Goal: Task Accomplishment & Management: Manage account settings

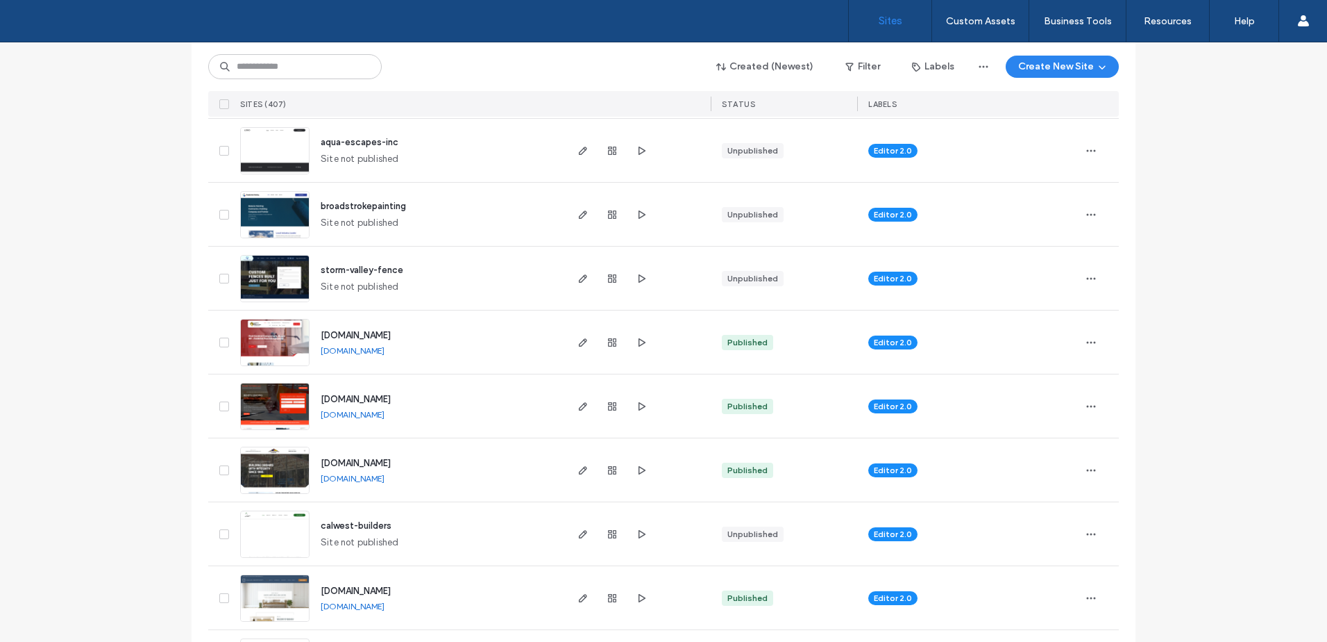
scroll to position [231, 0]
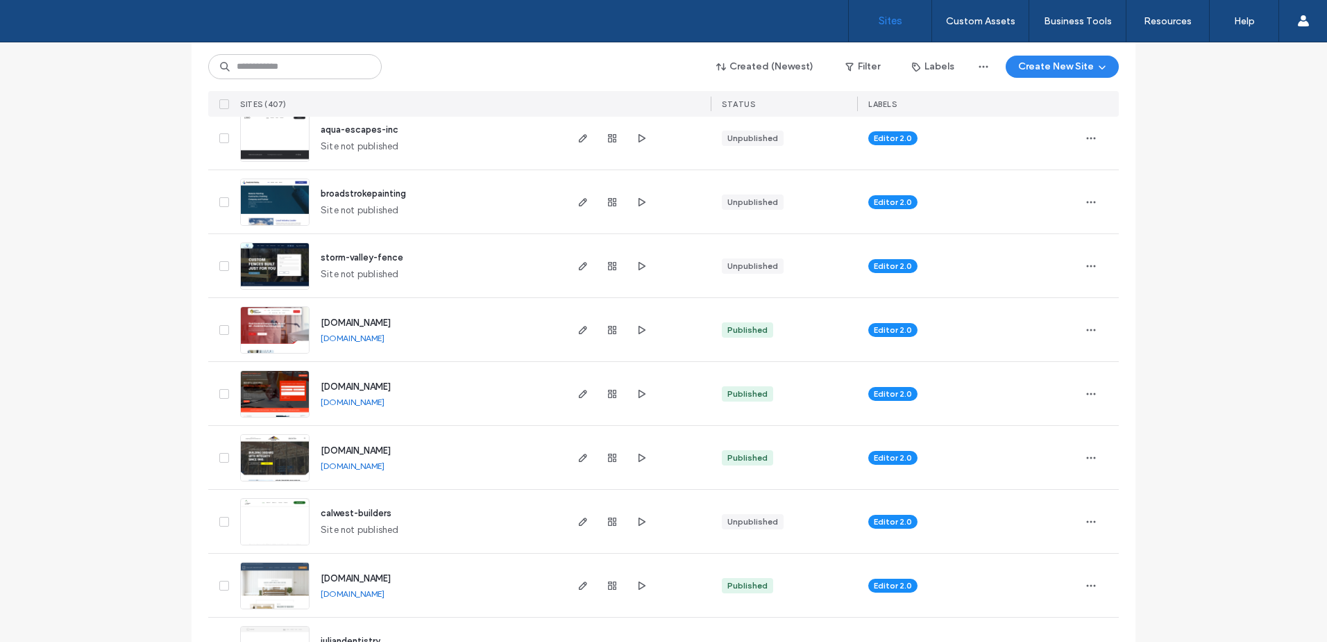
click at [385, 401] on link "www.frametofinishllc.net" at bounding box center [353, 401] width 64 height 10
click at [639, 265] on use "button" at bounding box center [642, 265] width 7 height 8
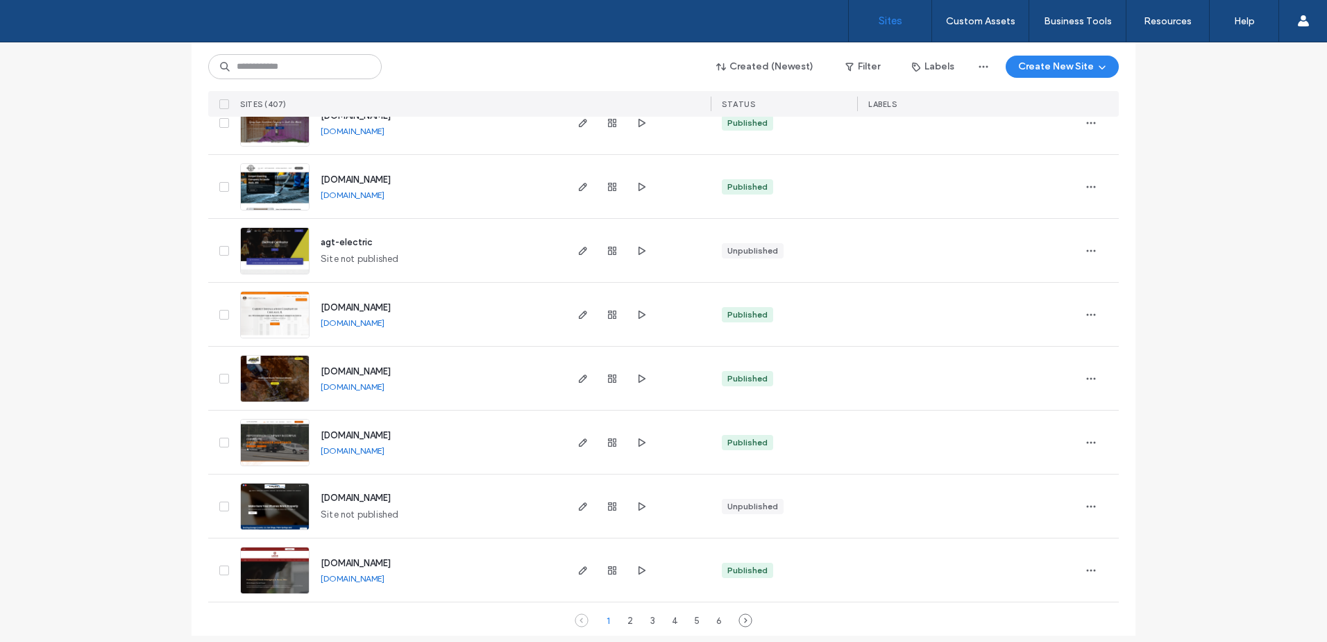
scroll to position [4473, 0]
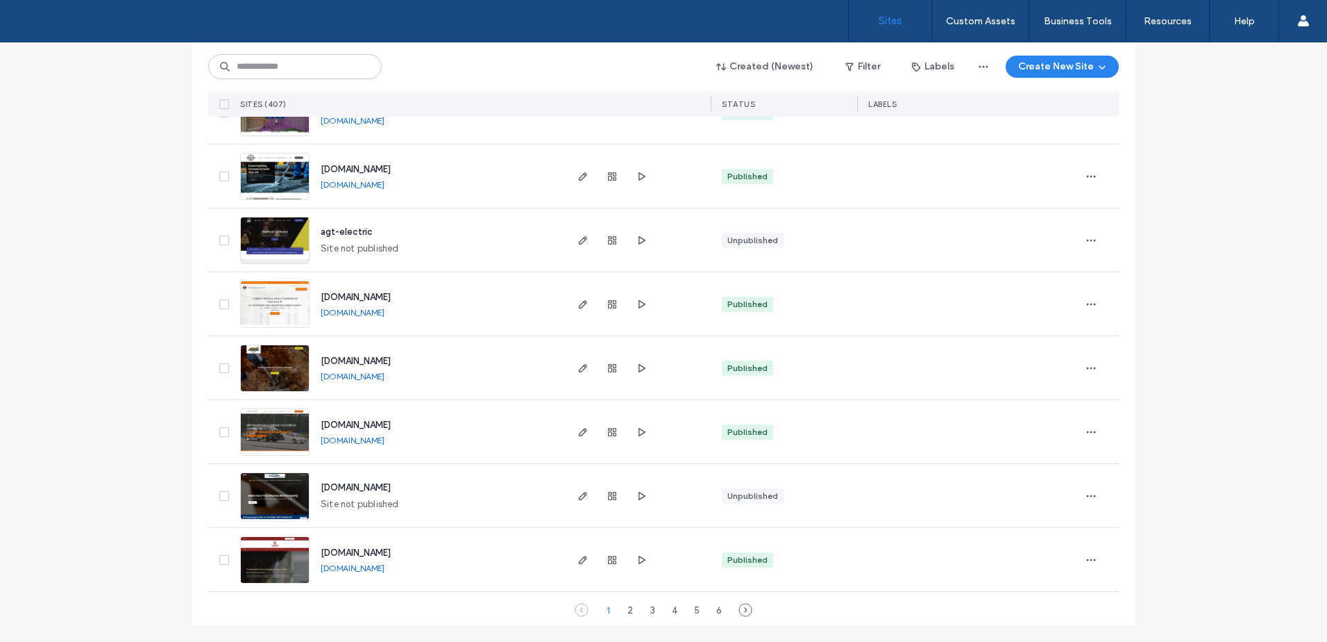
click at [626, 610] on div "2" at bounding box center [630, 609] width 17 height 17
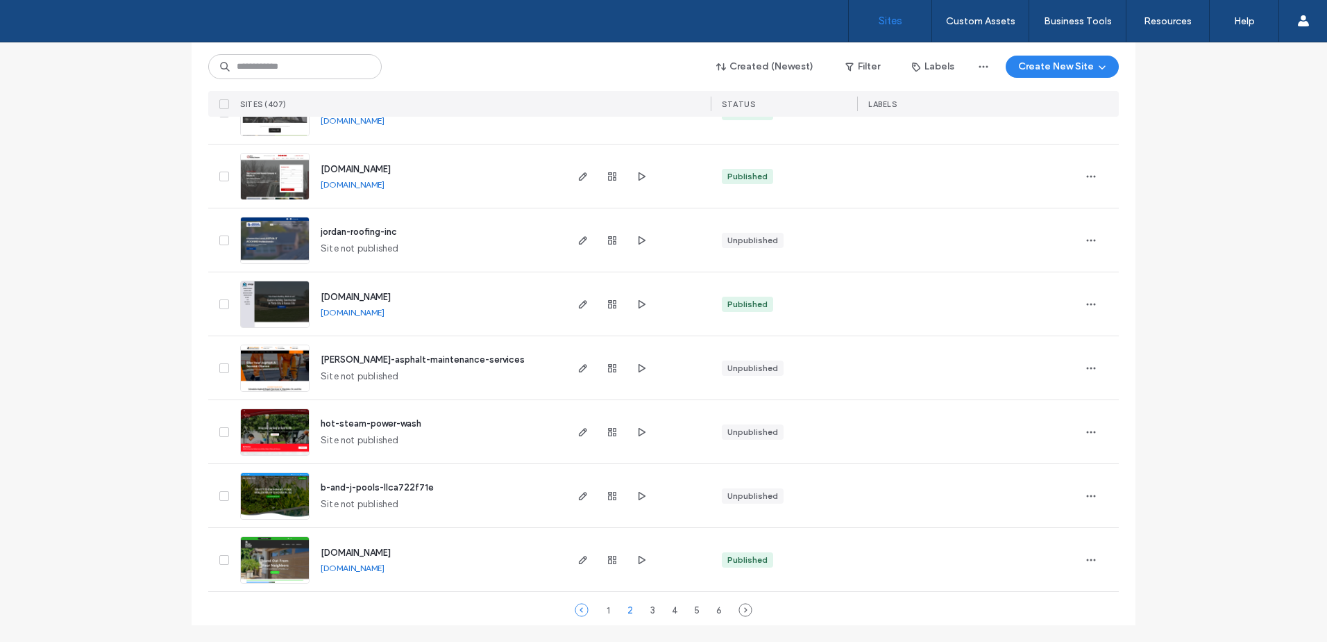
click at [575, 609] on icon at bounding box center [582, 610] width 14 height 14
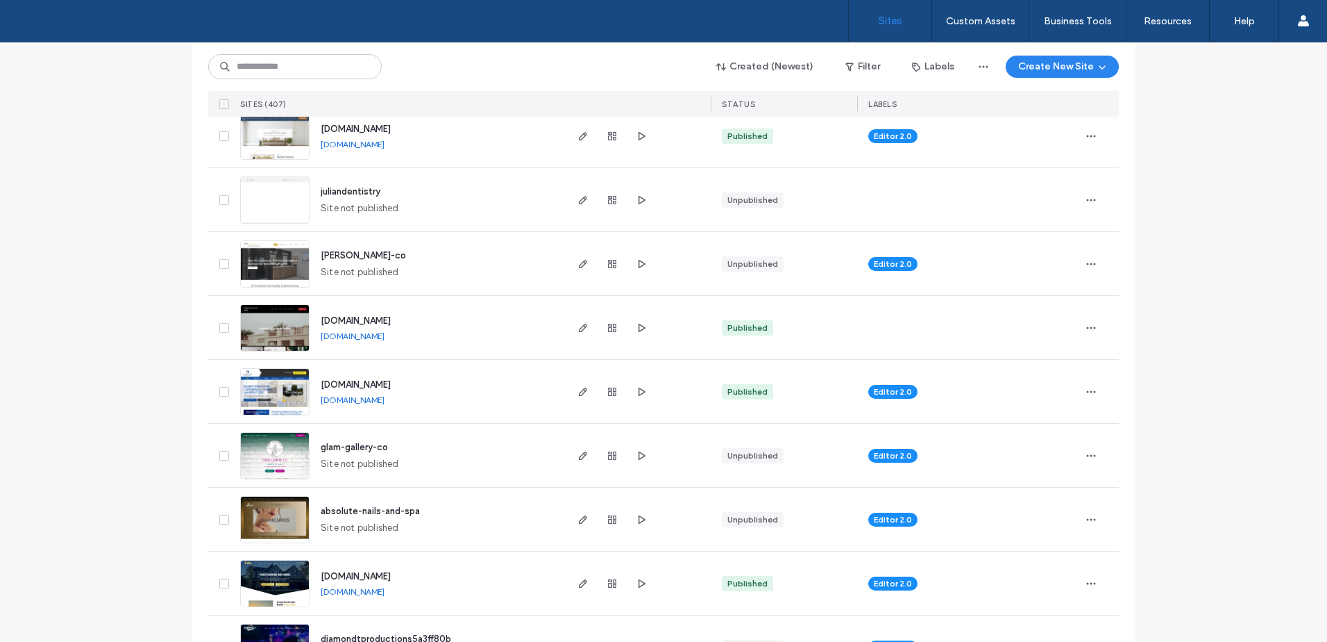
scroll to position [694, 0]
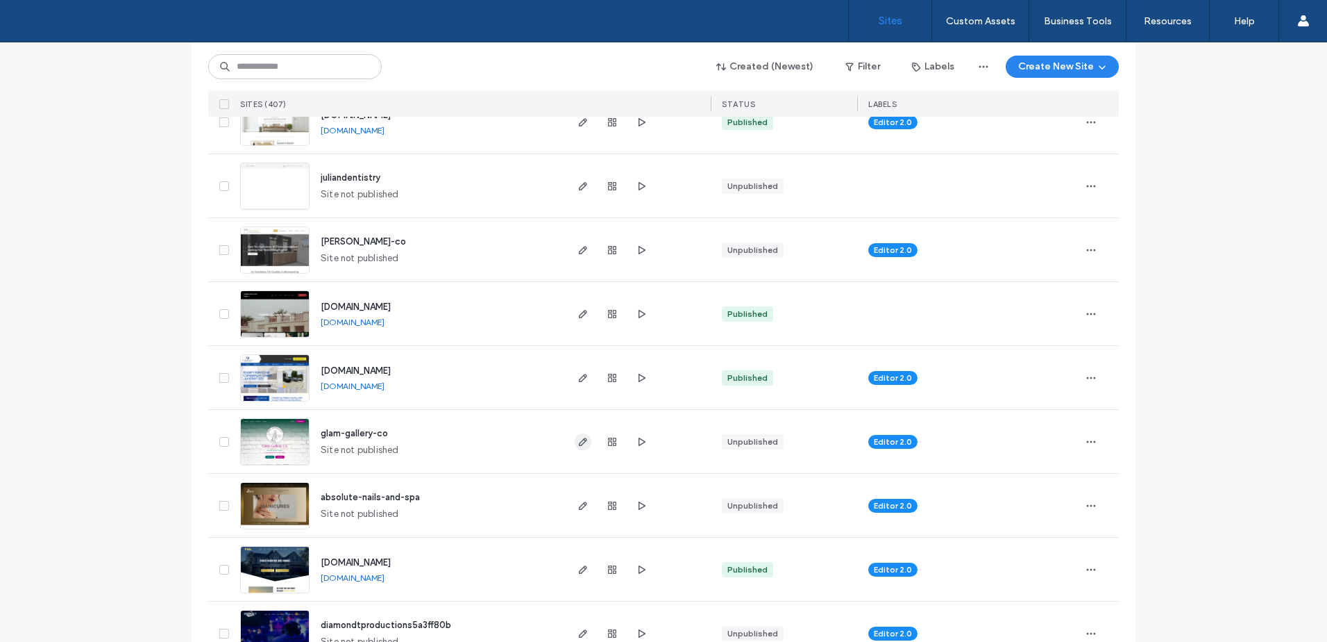
click at [578, 440] on icon "button" at bounding box center [583, 441] width 11 height 11
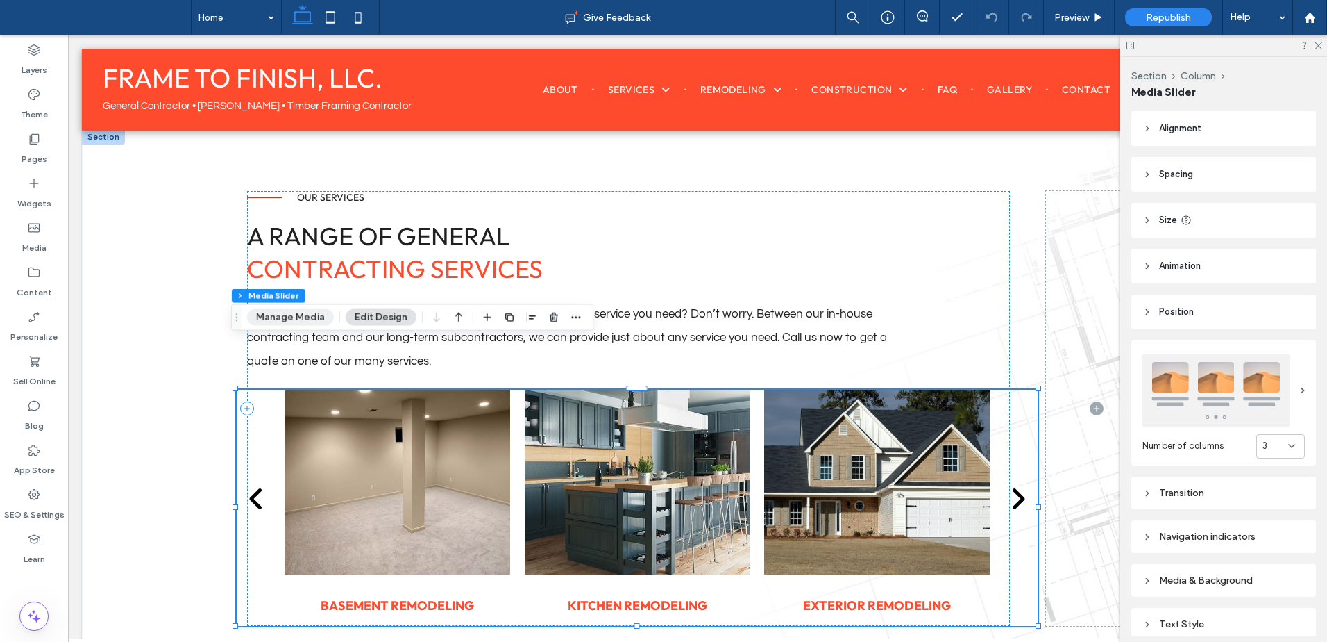
click at [303, 319] on button "Manage Media" at bounding box center [290, 317] width 87 height 17
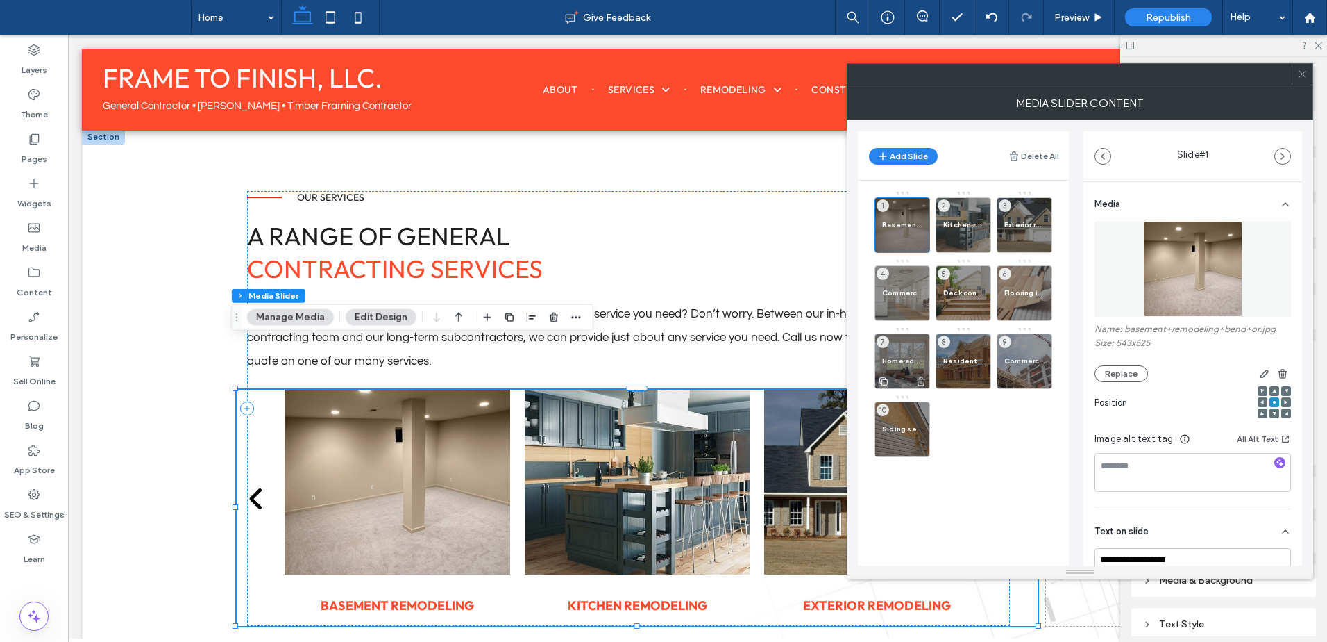
click at [899, 355] on div "Home addition 7" at bounding box center [903, 361] width 56 height 56
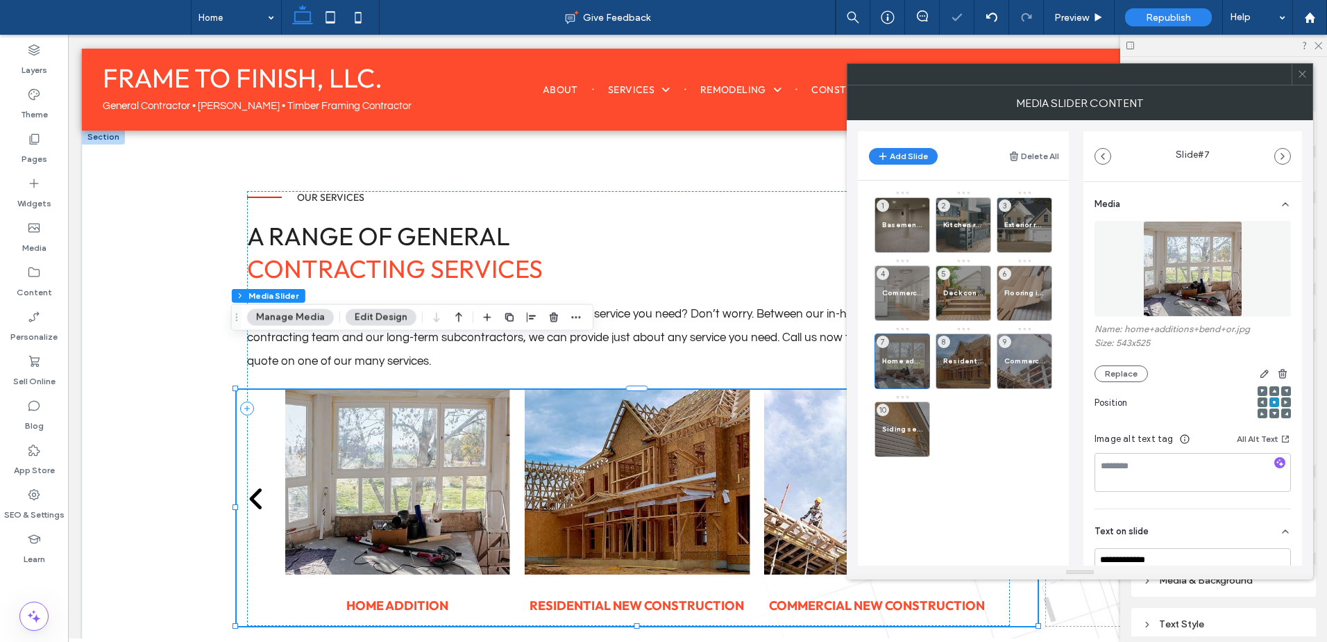
click at [1167, 262] on img at bounding box center [1192, 269] width 99 height 96
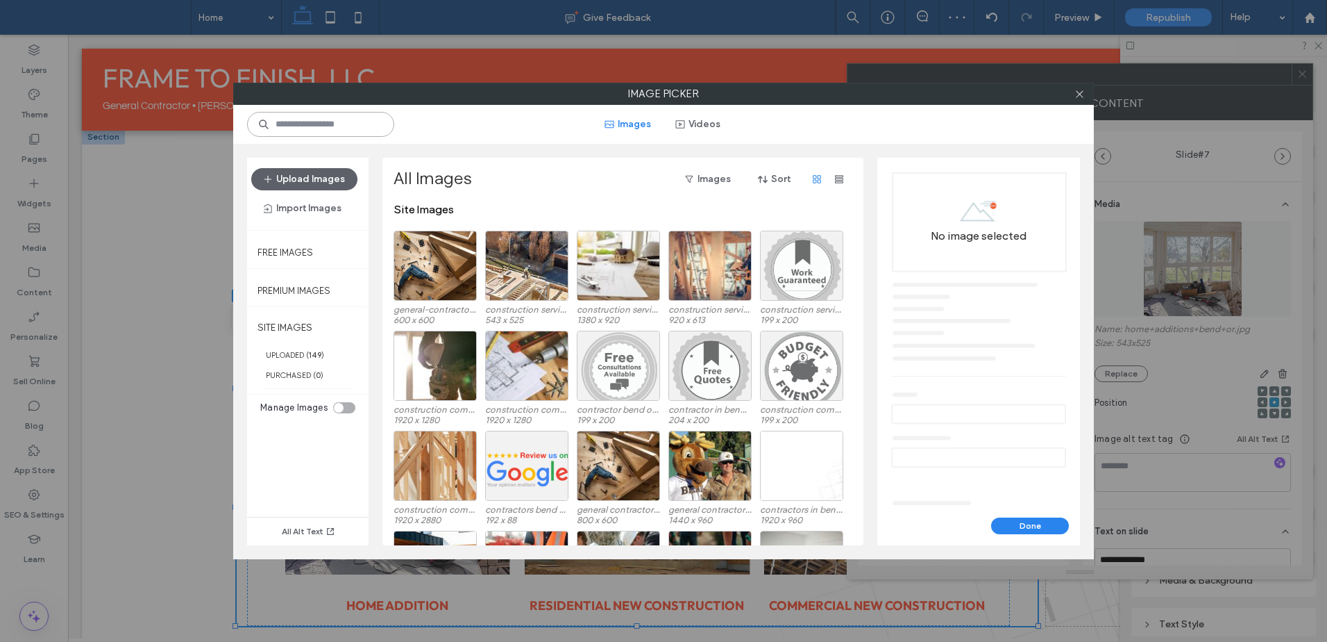
click at [325, 126] on input at bounding box center [320, 124] width 147 height 25
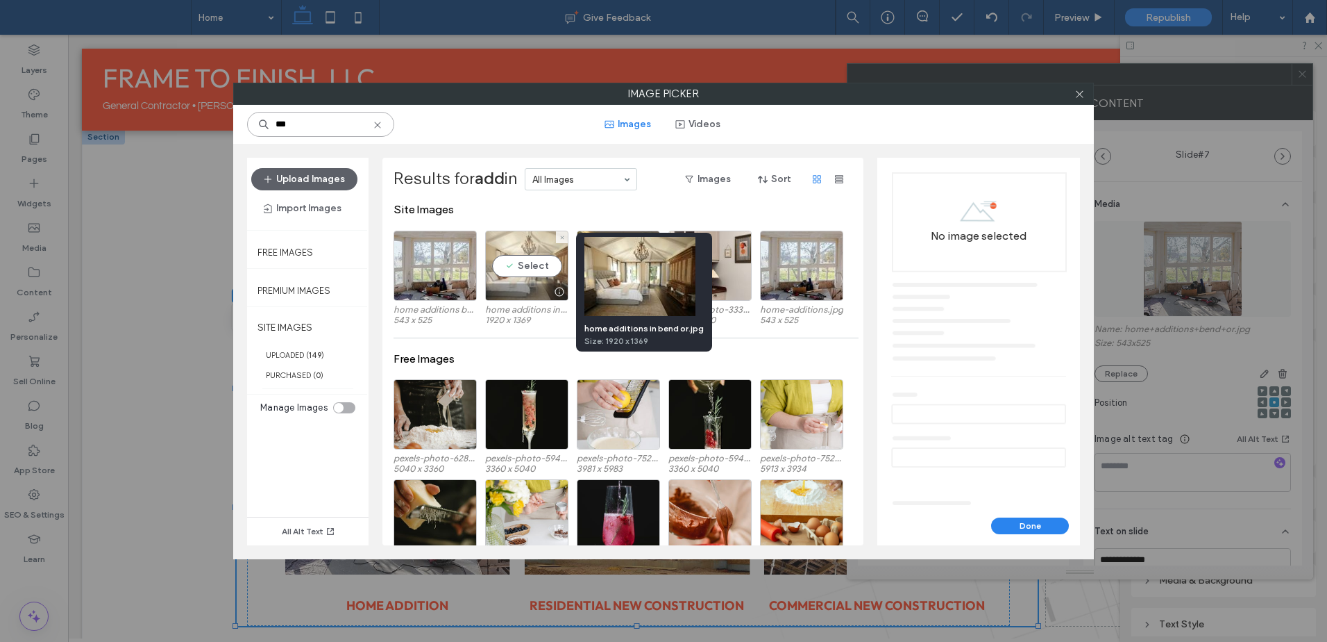
type input "***"
click at [553, 294] on div at bounding box center [559, 291] width 17 height 11
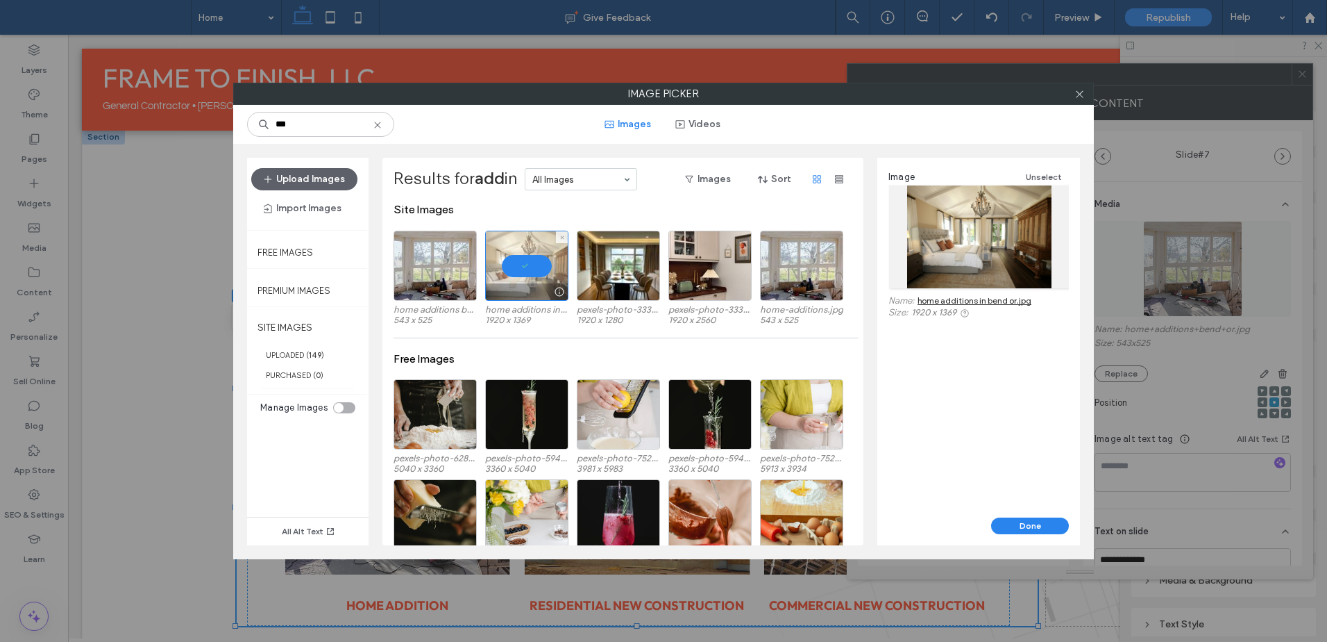
click at [501, 287] on div at bounding box center [527, 291] width 82 height 17
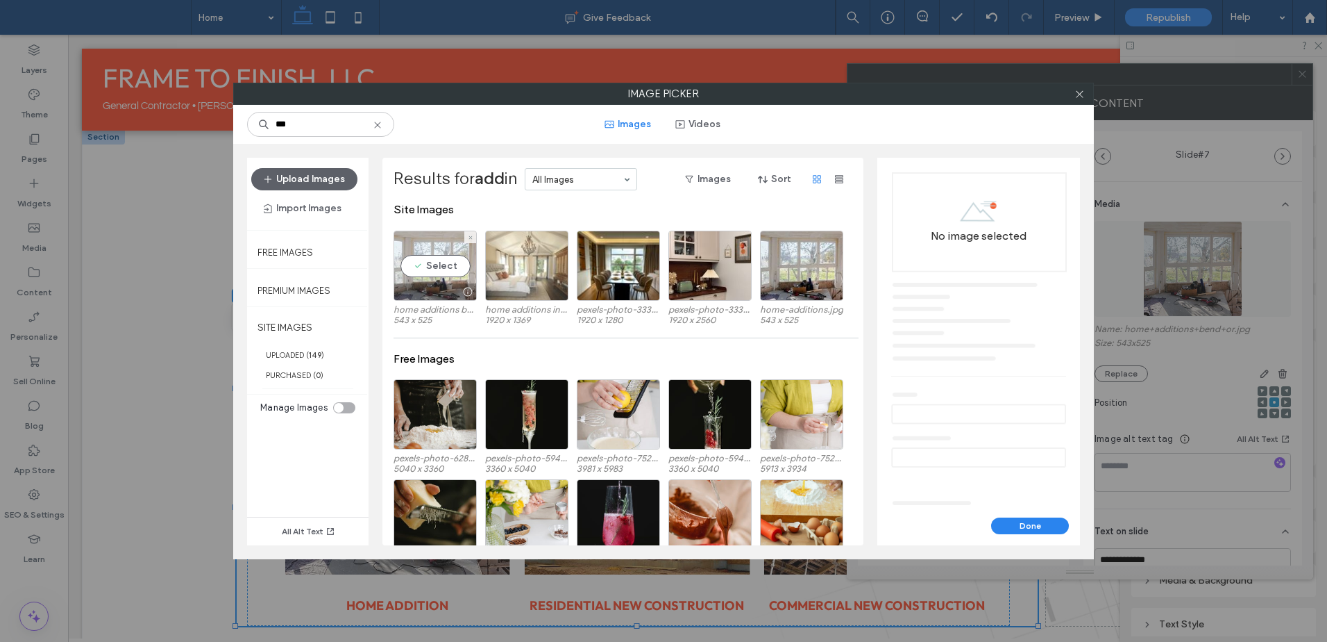
click at [442, 277] on div "Select" at bounding box center [435, 266] width 83 height 70
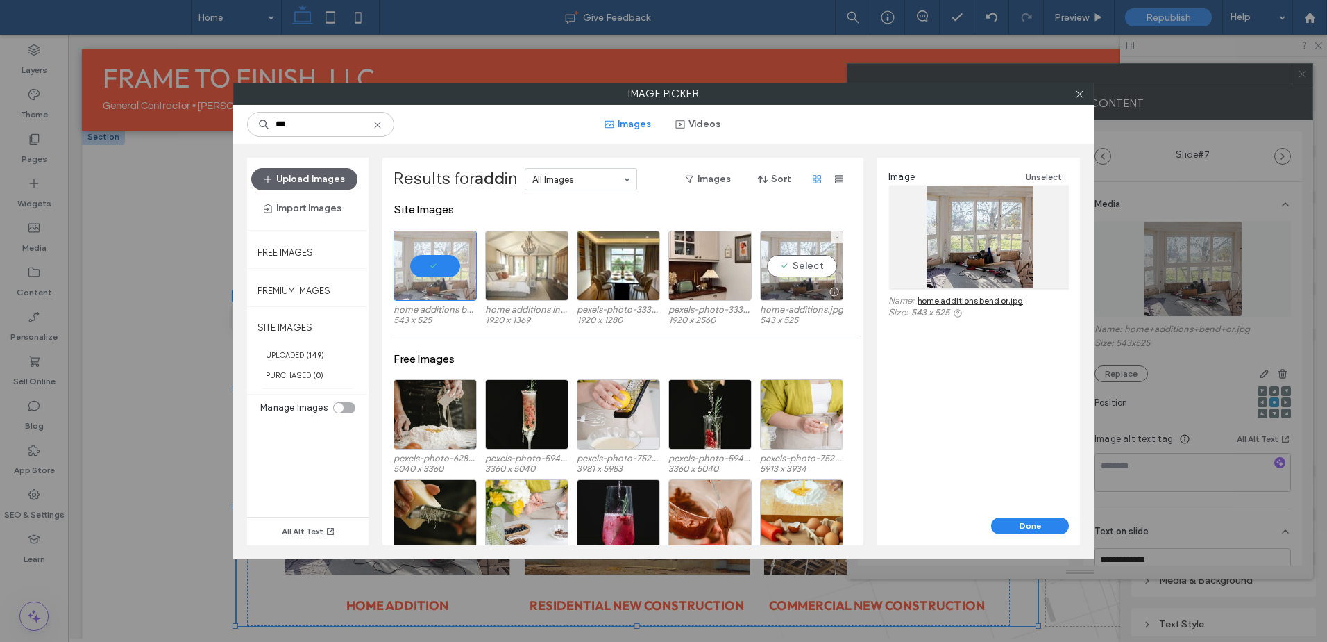
click at [801, 268] on div "Select" at bounding box center [801, 266] width 83 height 70
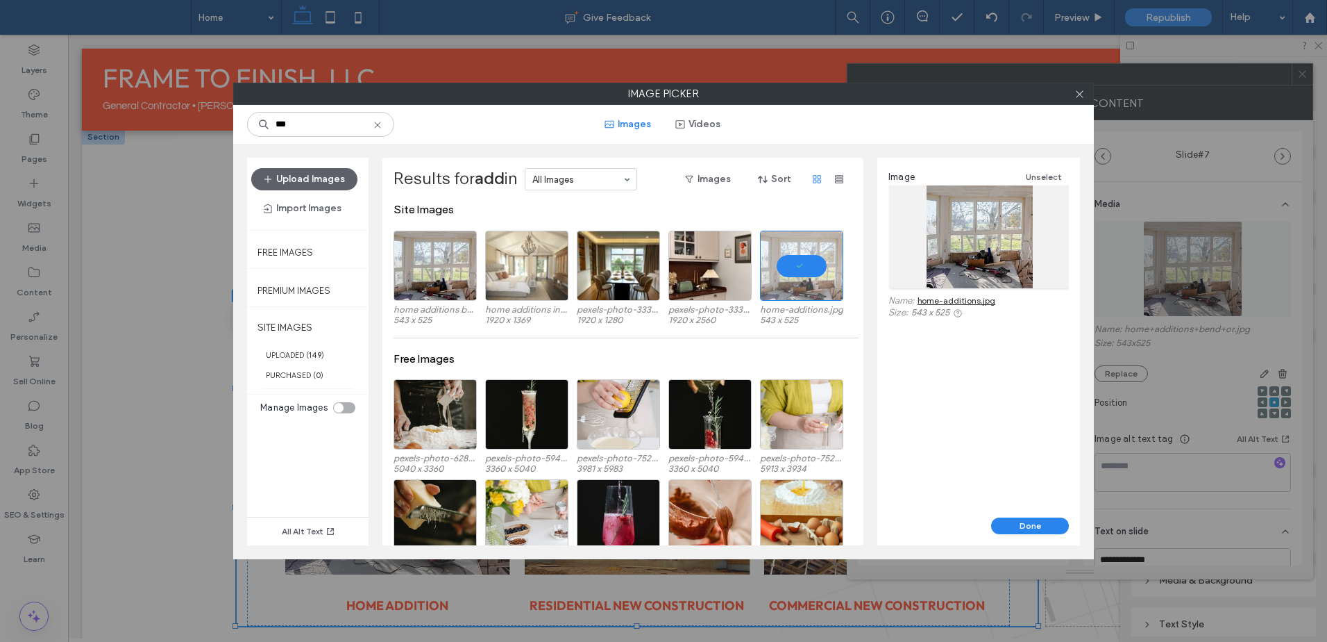
click at [1022, 516] on div "Image Unselect Name: home-additions.jpg Size: 543 x 525" at bounding box center [979, 338] width 203 height 360
click at [1025, 521] on button "Done" at bounding box center [1030, 525] width 78 height 17
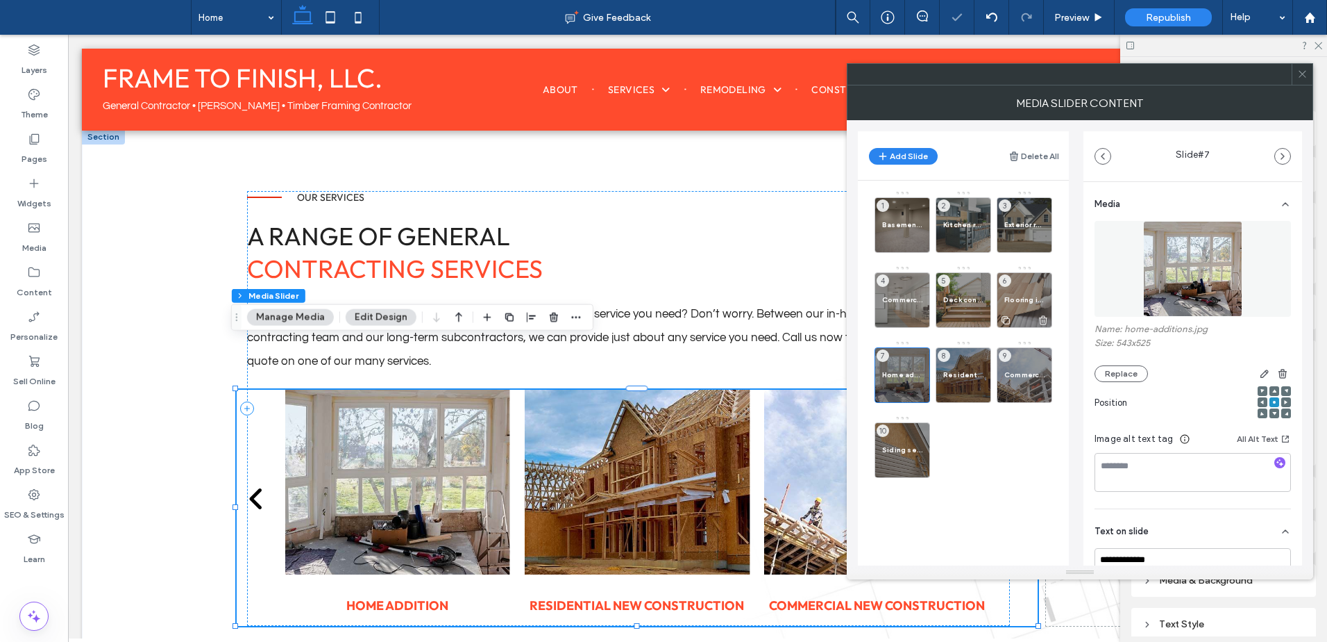
click at [1023, 292] on div "Flooring installation 6" at bounding box center [1025, 300] width 56 height 56
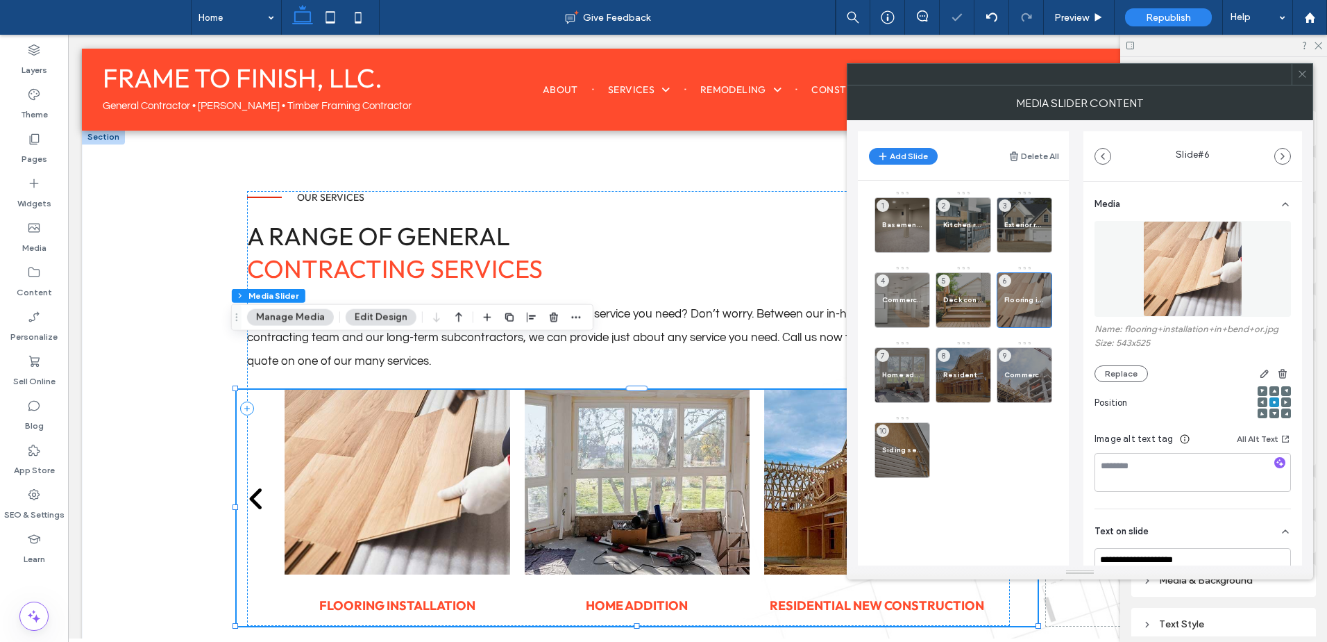
click at [1180, 262] on img at bounding box center [1192, 269] width 99 height 96
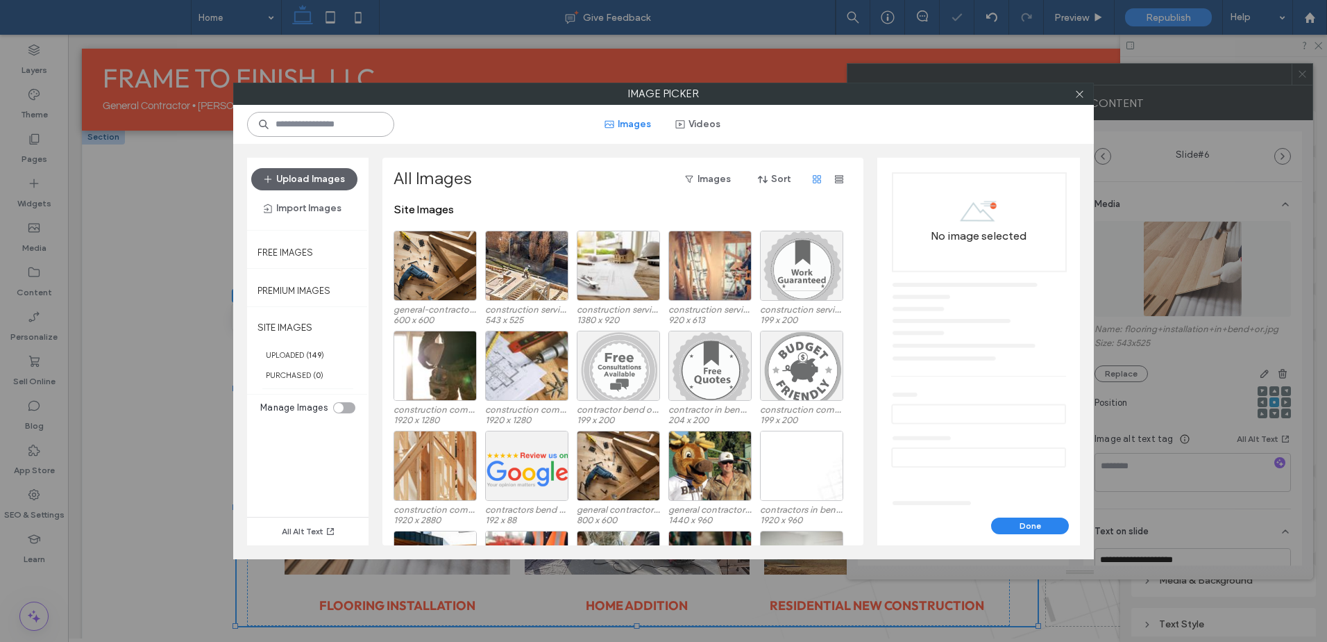
click at [319, 126] on input at bounding box center [320, 124] width 147 height 25
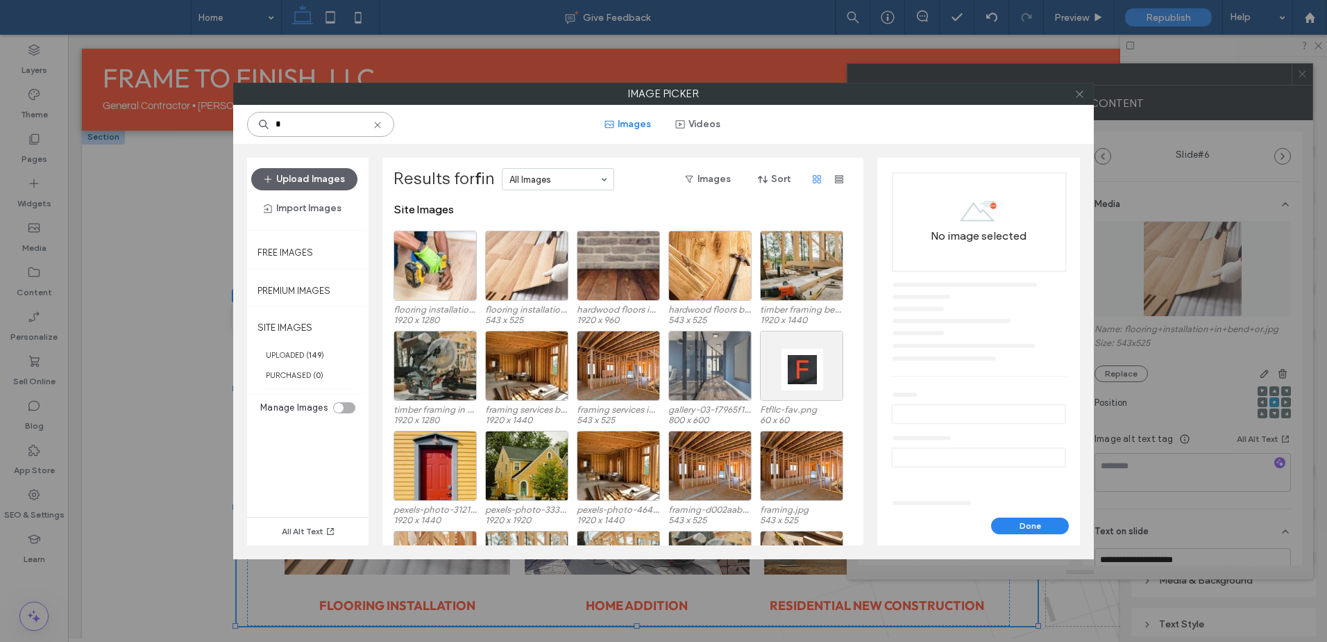
type input "*"
click at [1082, 96] on use at bounding box center [1079, 93] width 7 height 7
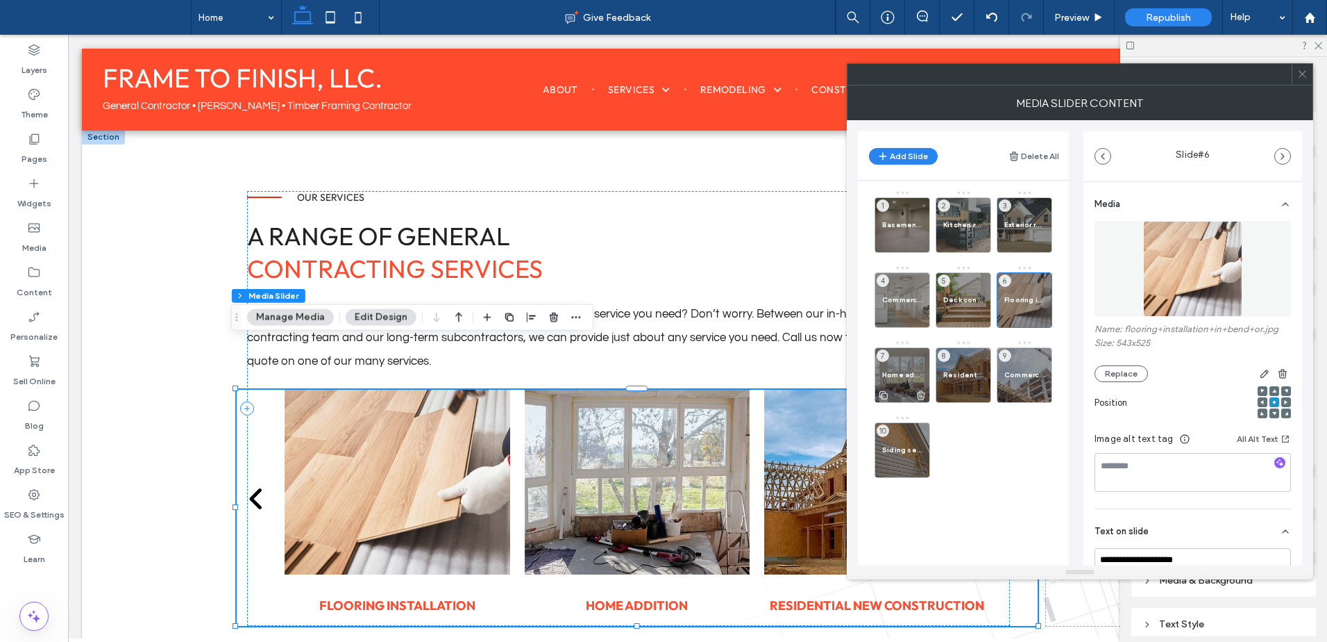
click at [909, 365] on div "Home addition 7" at bounding box center [903, 375] width 56 height 56
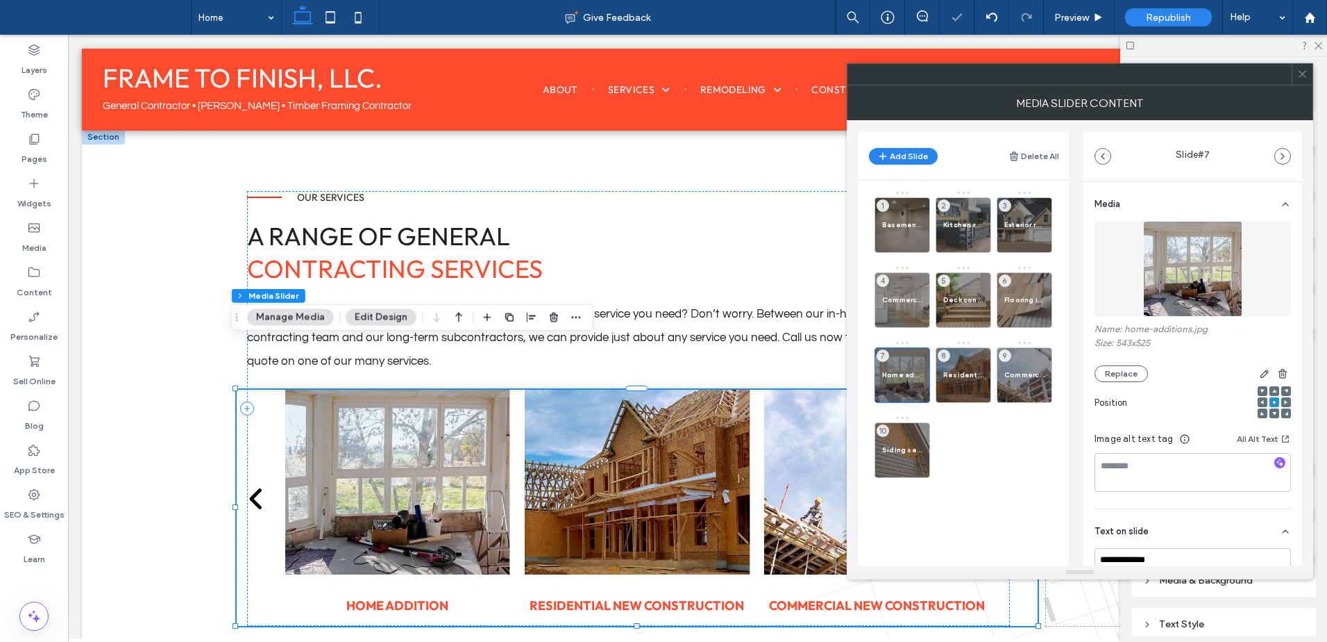
click at [1214, 267] on img at bounding box center [1192, 269] width 99 height 96
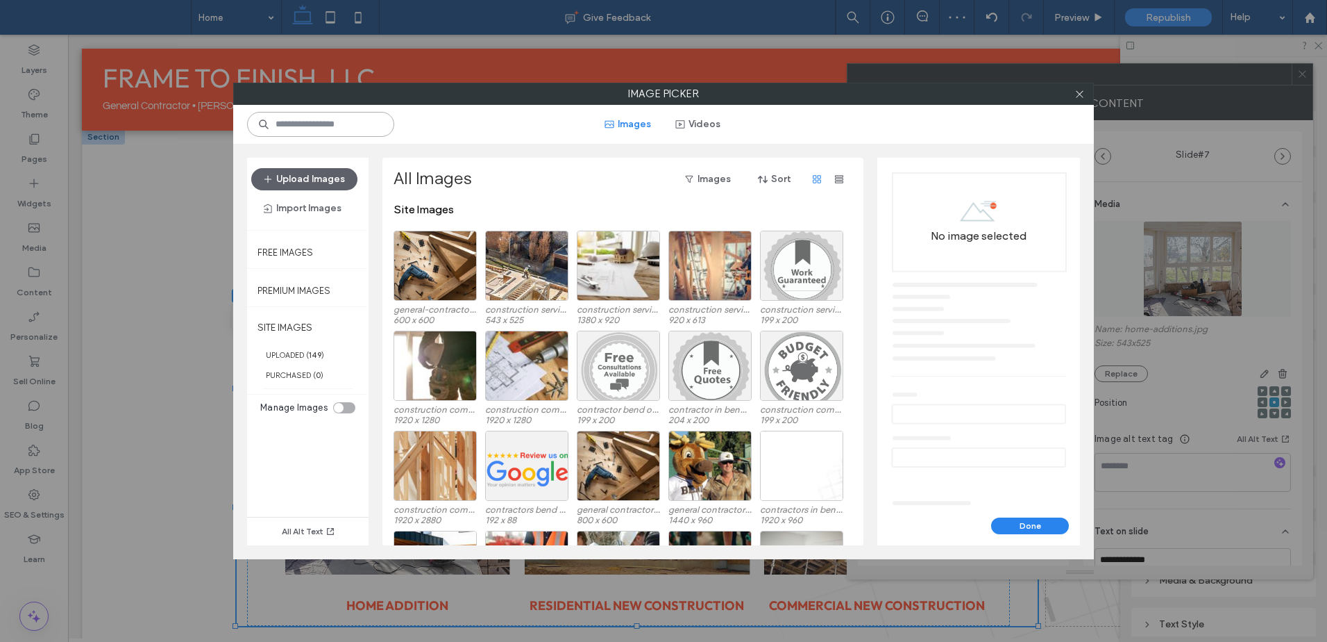
click at [340, 133] on input at bounding box center [320, 124] width 147 height 25
click at [1082, 94] on icon at bounding box center [1080, 94] width 10 height 10
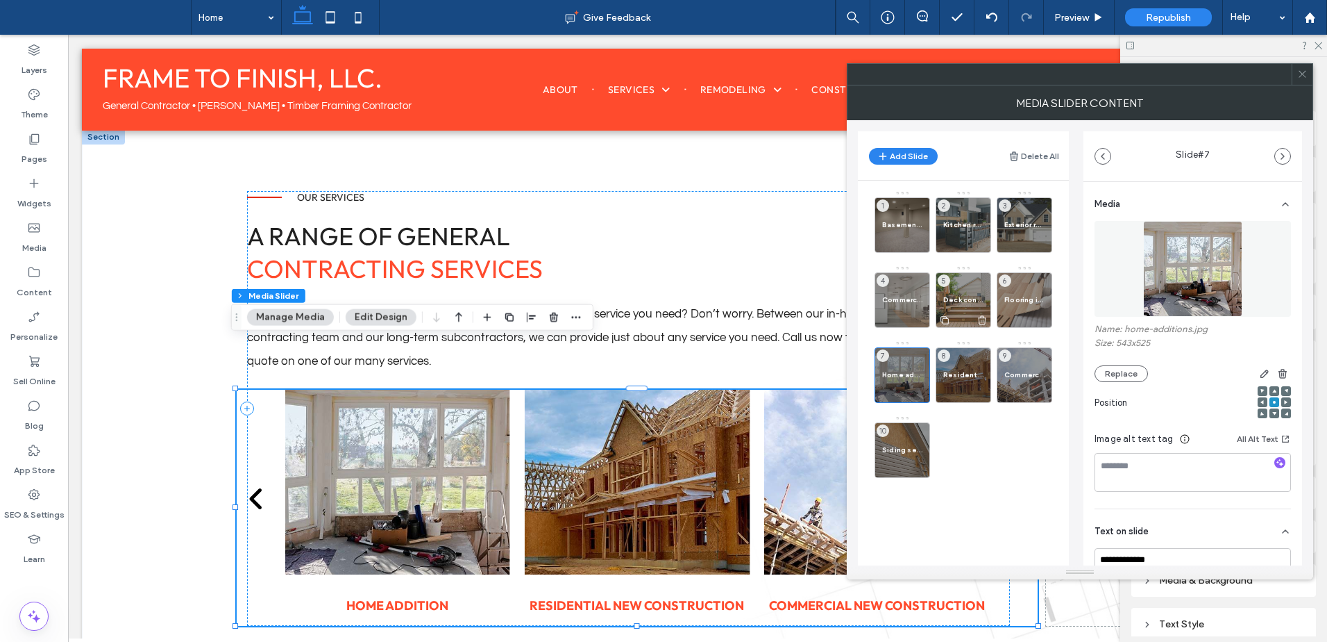
click at [978, 286] on div "Deck construction 5" at bounding box center [964, 300] width 56 height 56
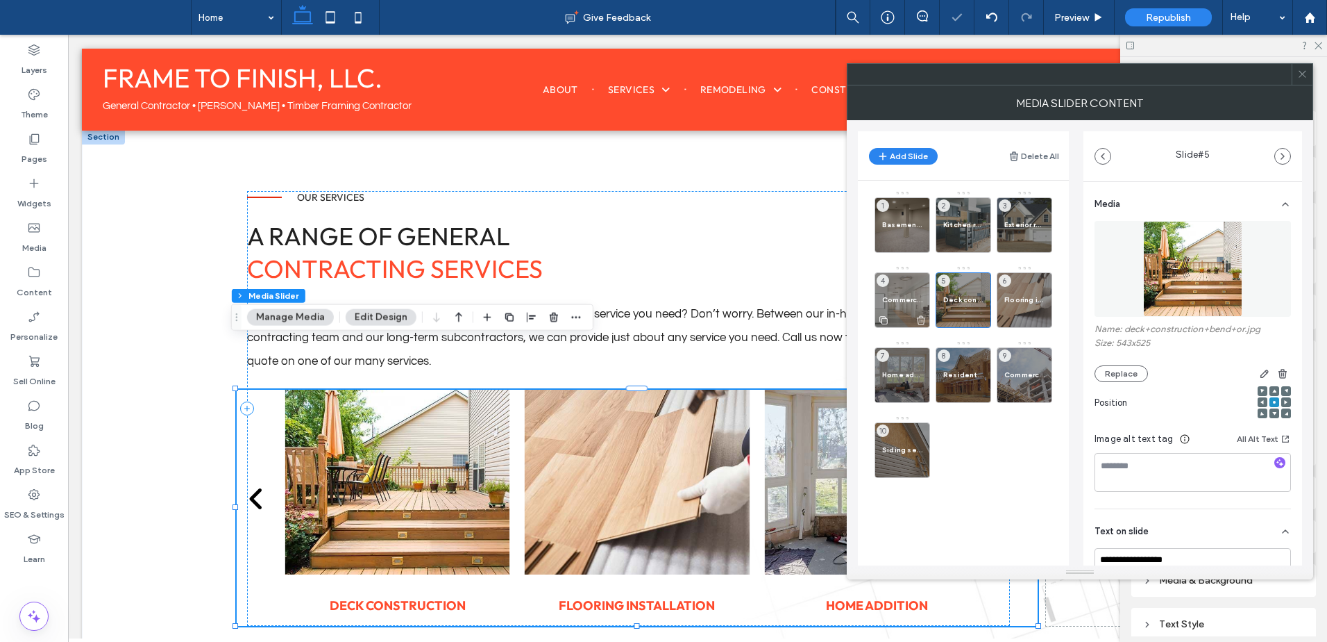
click at [901, 303] on span "Commercial remodeling" at bounding box center [902, 299] width 40 height 9
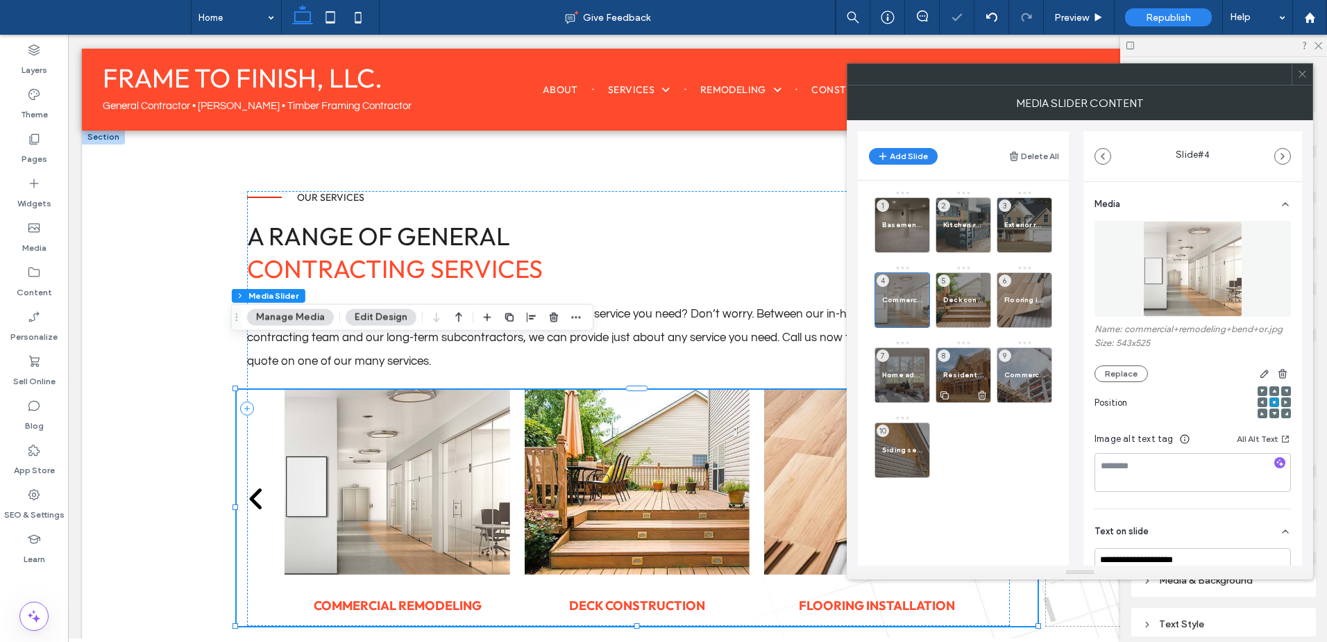
click at [968, 353] on div "Residential new construction 8" at bounding box center [964, 375] width 56 height 56
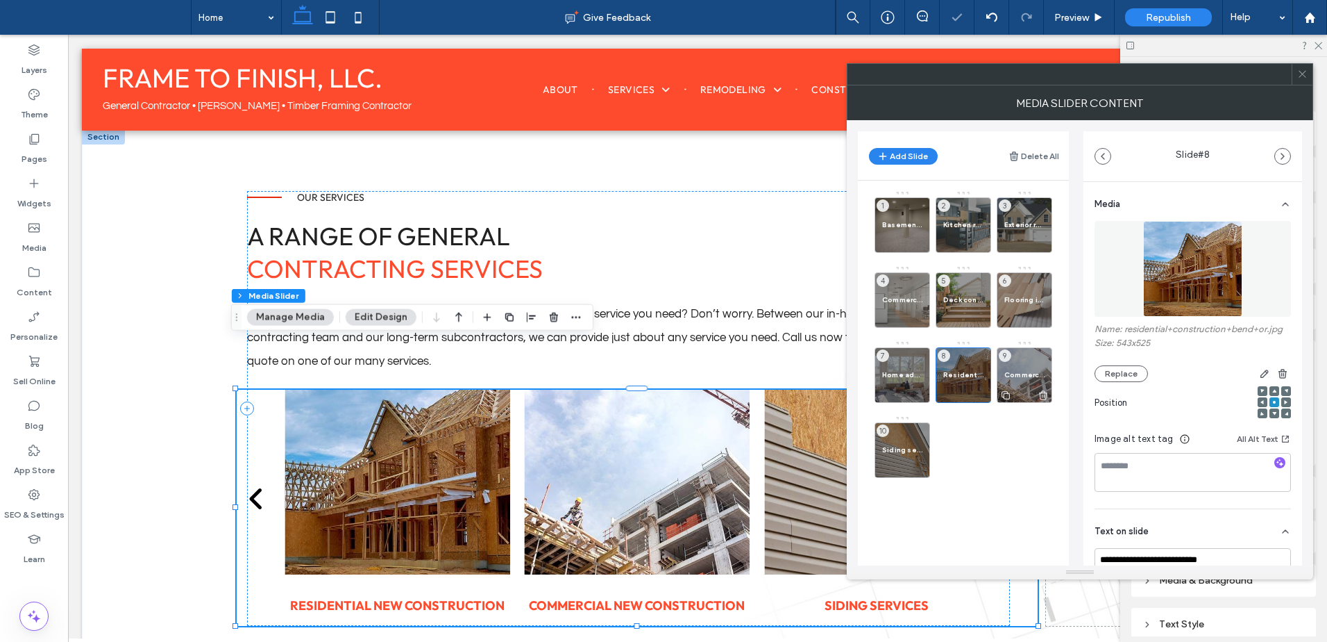
click at [1023, 357] on div "Commercial new construction 9" at bounding box center [1025, 375] width 56 height 56
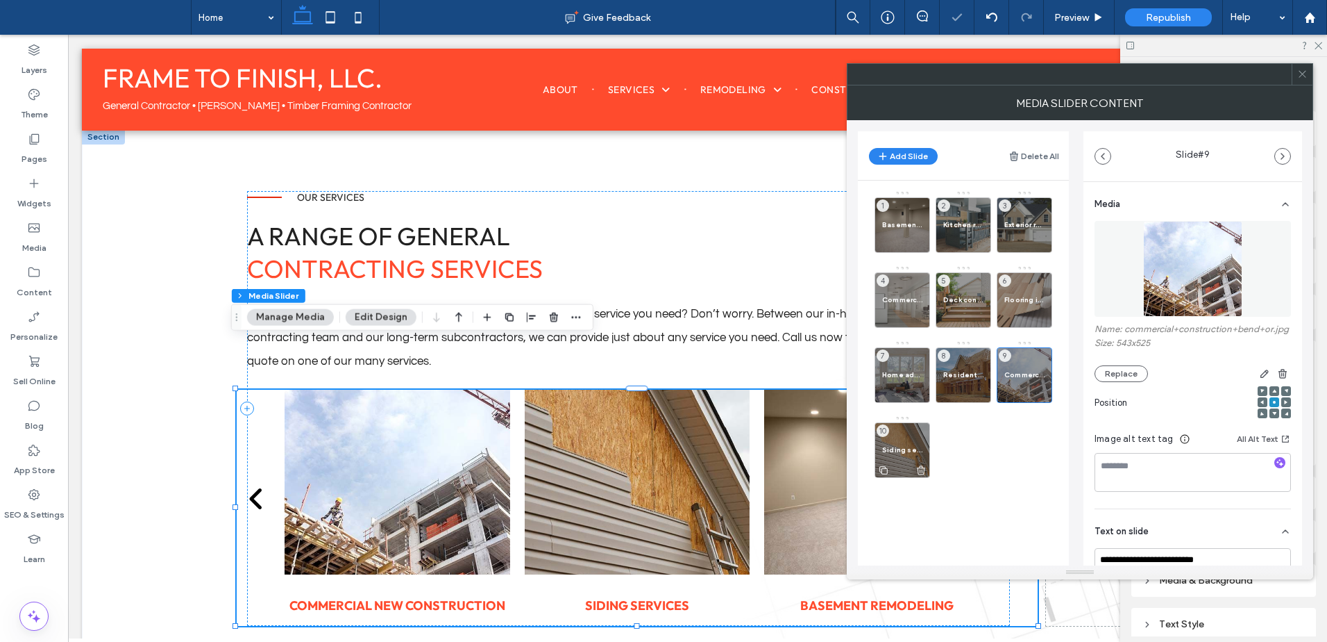
click at [919, 432] on div "Siding services 10" at bounding box center [903, 450] width 56 height 56
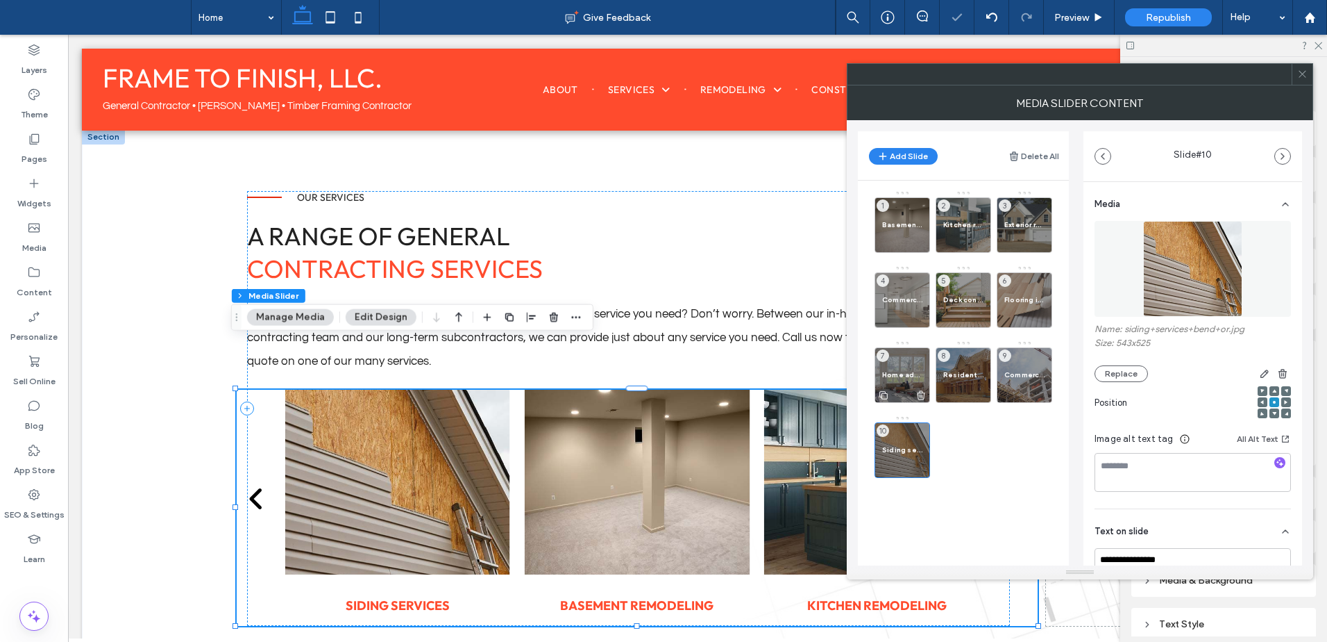
click at [884, 359] on span "7" at bounding box center [883, 355] width 12 height 12
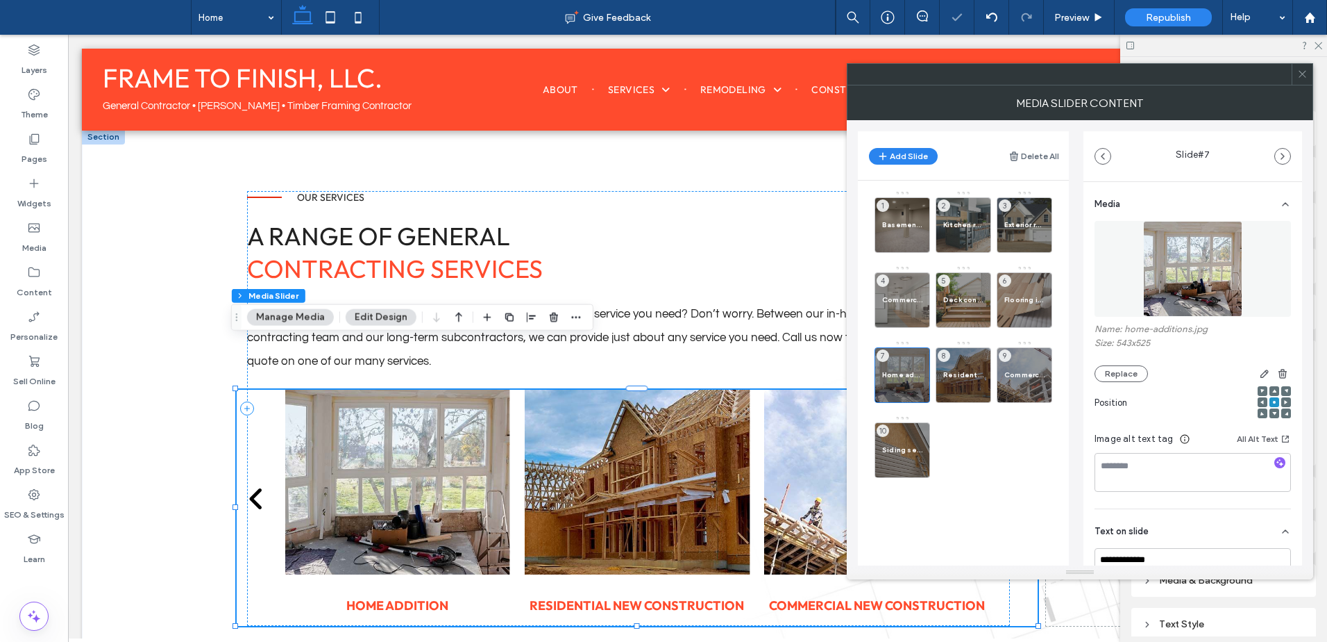
click at [1191, 255] on img at bounding box center [1192, 269] width 99 height 96
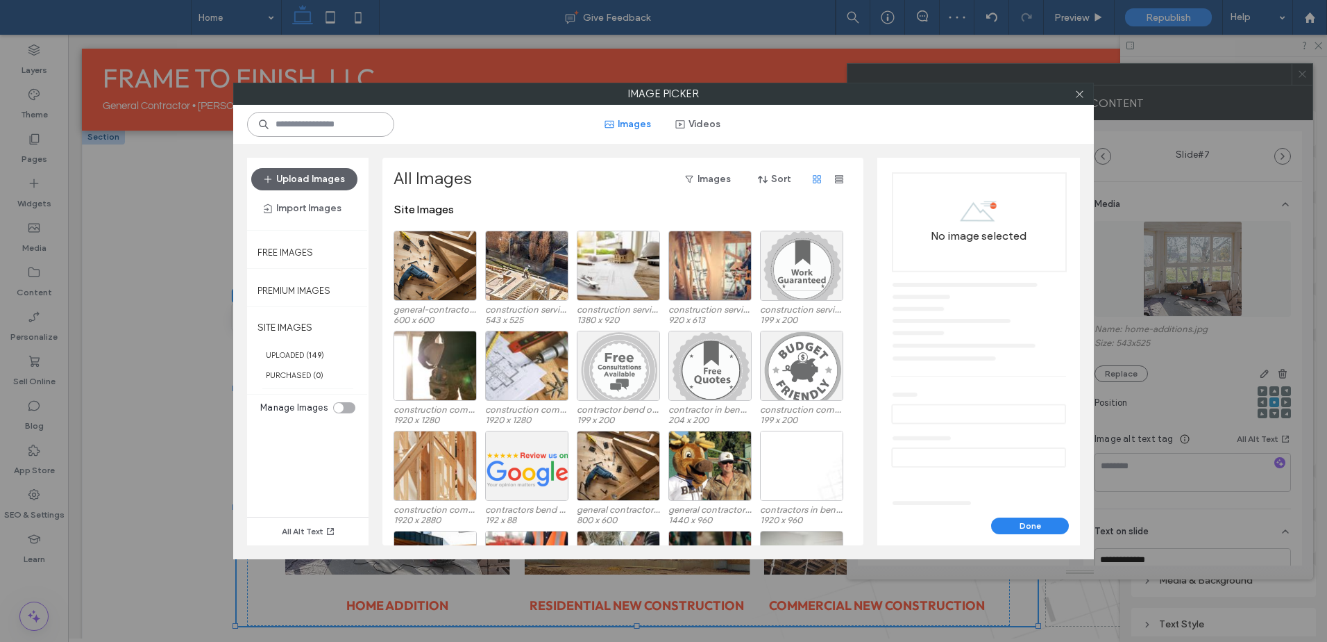
click at [335, 120] on input at bounding box center [320, 124] width 147 height 25
click at [451, 272] on div "Select" at bounding box center [435, 266] width 83 height 70
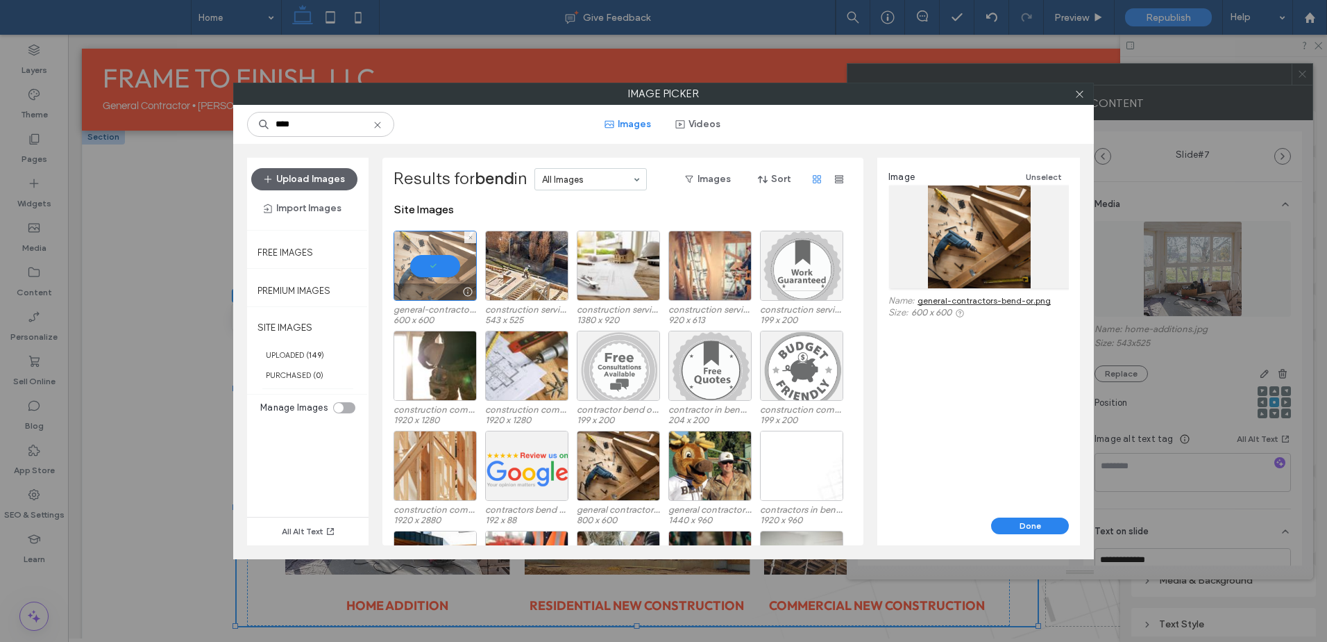
click at [451, 272] on div at bounding box center [435, 266] width 83 height 70
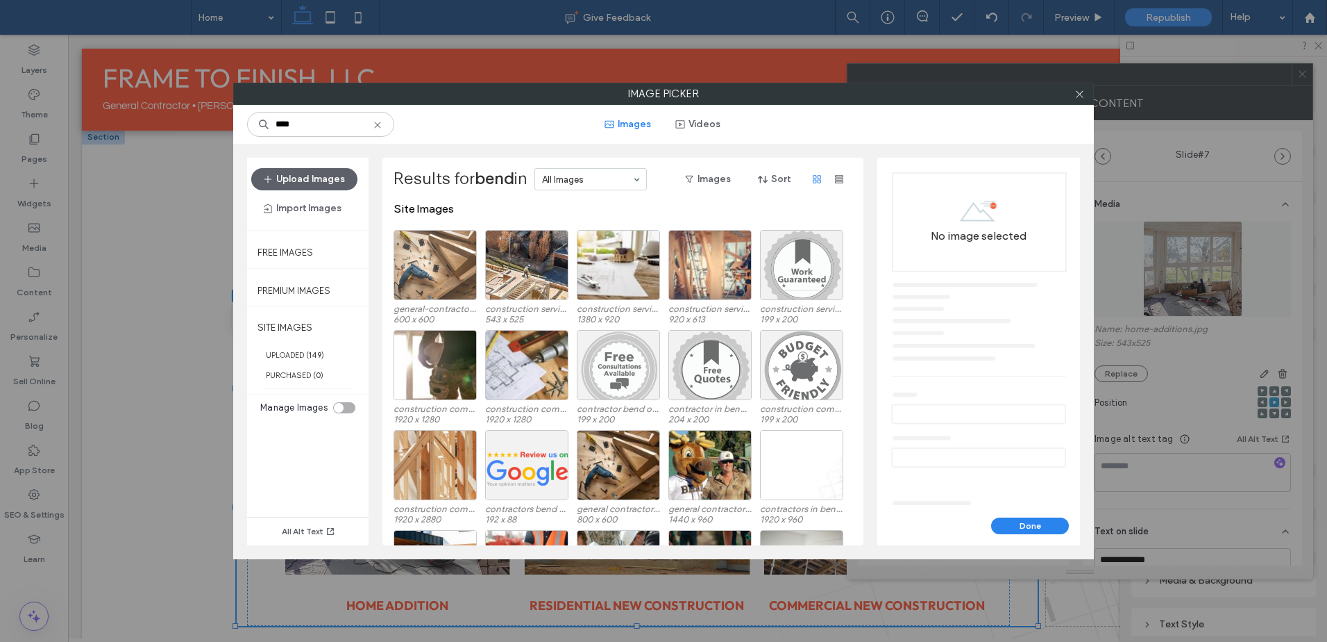
scroll to position [0, 0]
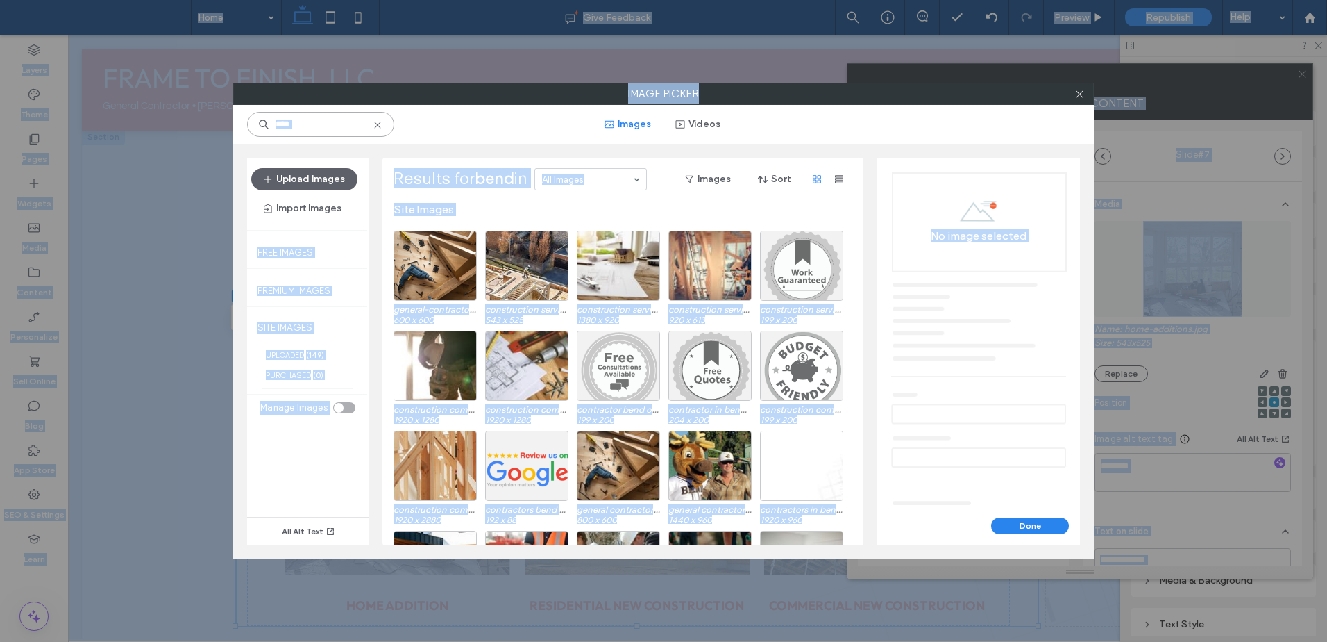
click at [310, 133] on input "****" at bounding box center [320, 124] width 147 height 25
click at [324, 124] on input "****" at bounding box center [320, 124] width 147 height 25
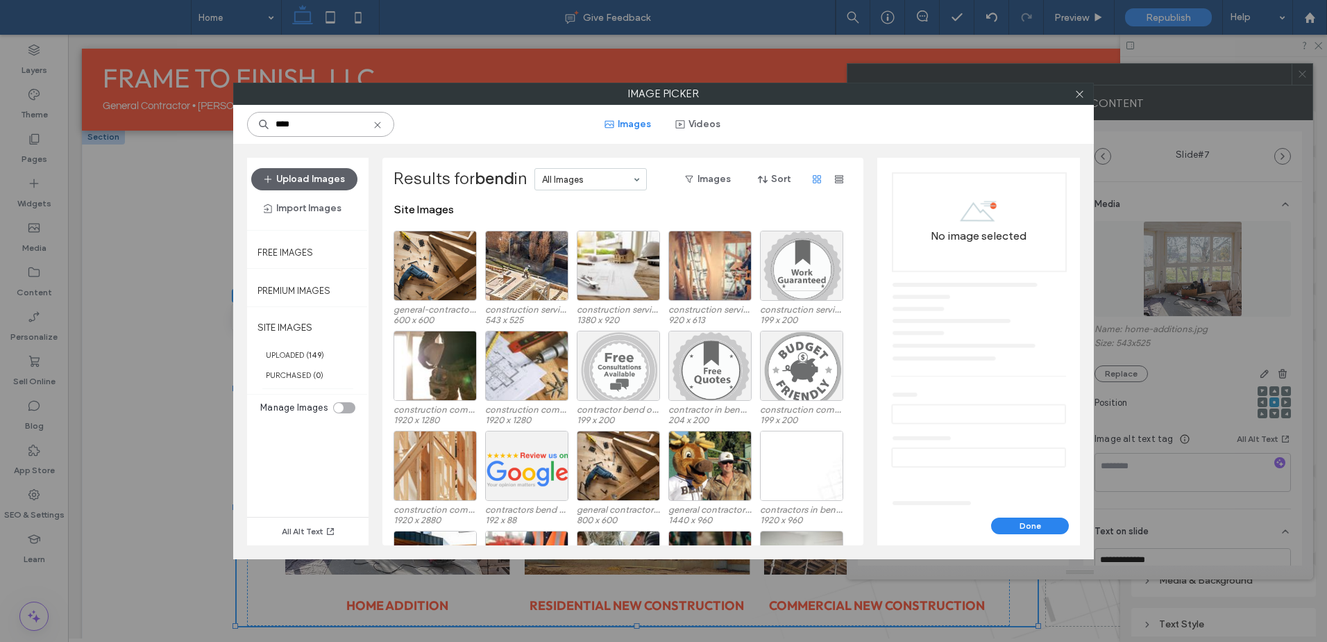
click at [324, 124] on input "****" at bounding box center [320, 124] width 147 height 25
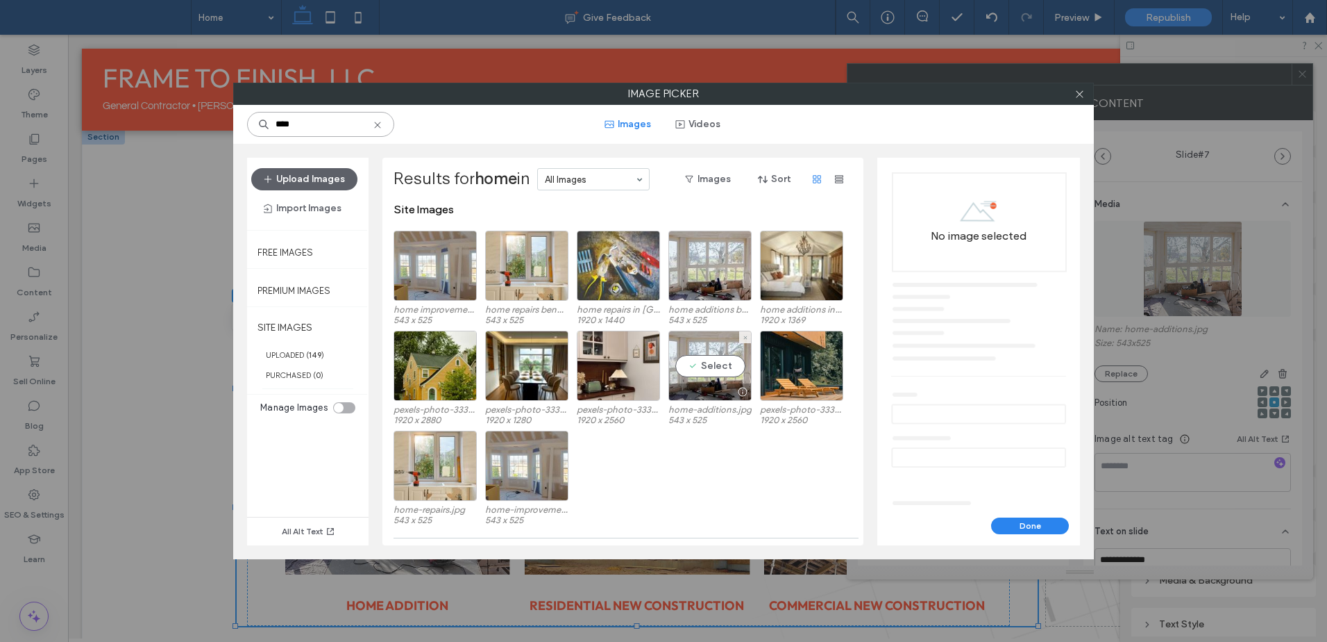
type input "****"
click at [705, 306] on label "home additions bend or.jpg" at bounding box center [710, 309] width 83 height 10
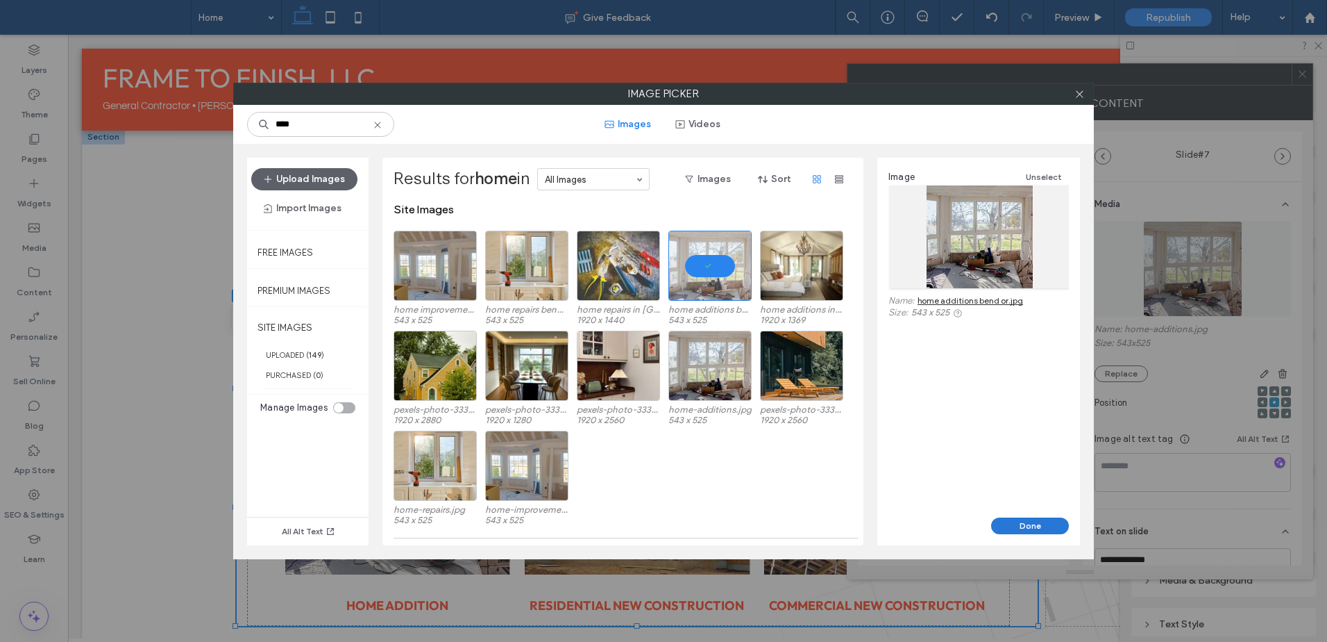
click at [1031, 528] on button "Done" at bounding box center [1030, 525] width 78 height 17
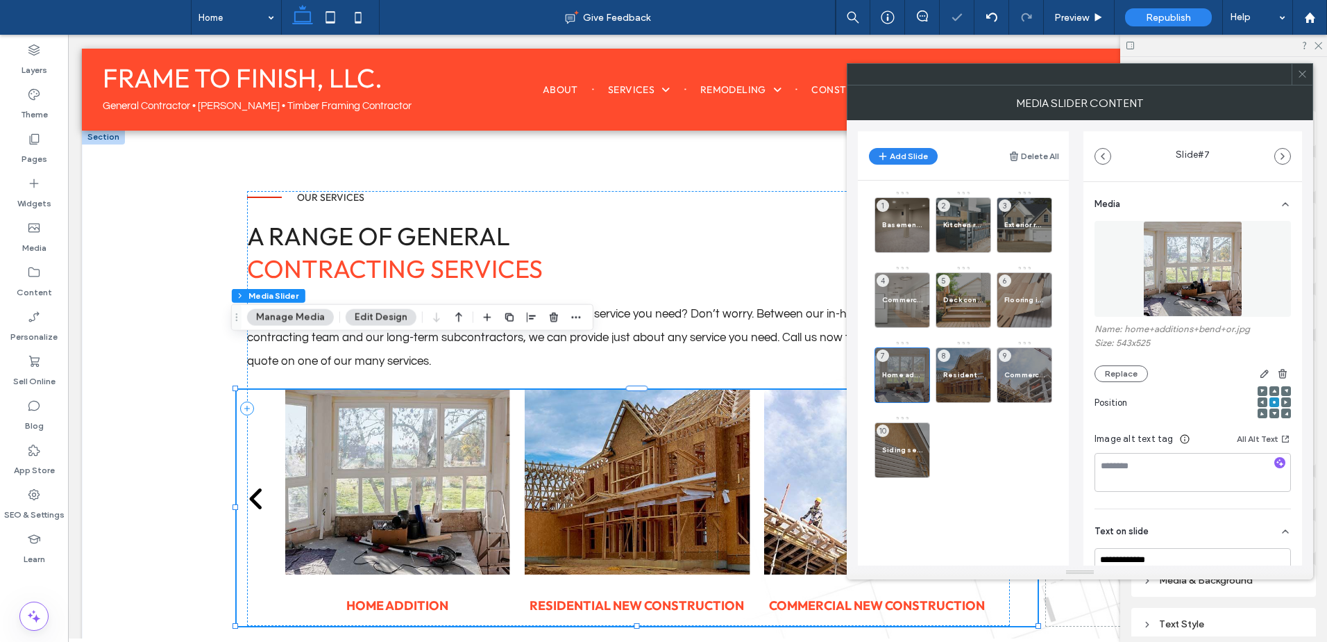
click at [1309, 76] on div at bounding box center [1302, 74] width 21 height 21
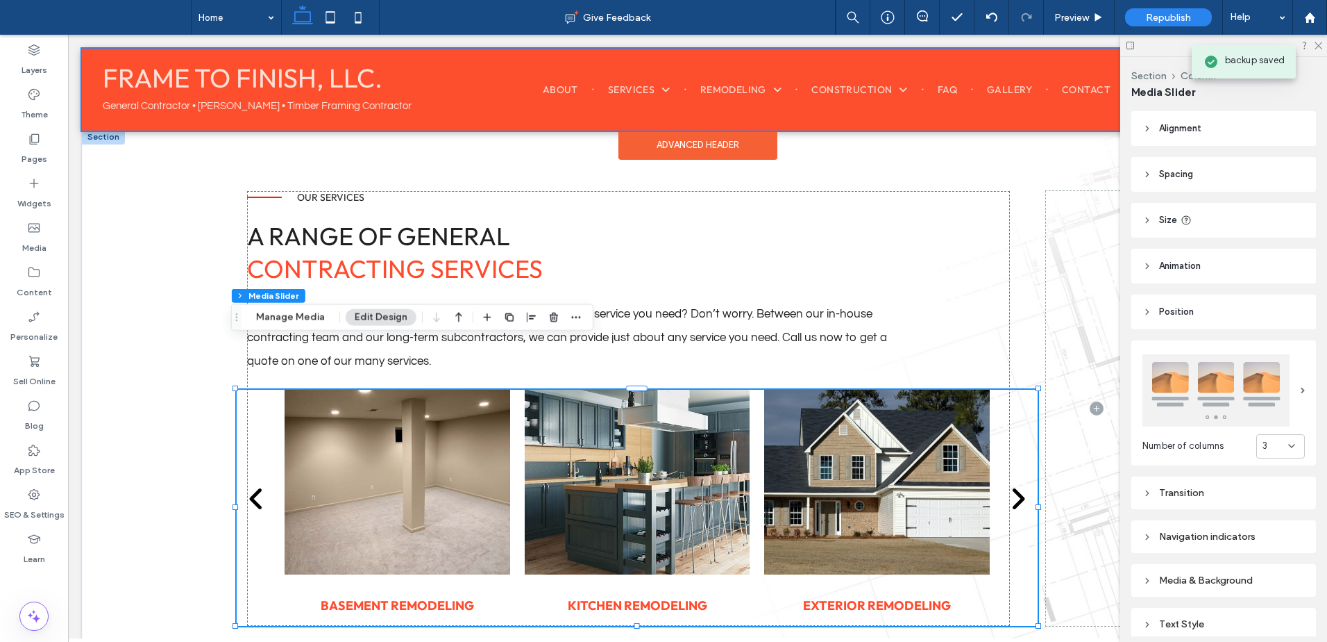
click at [346, 99] on div at bounding box center [698, 90] width 1232 height 82
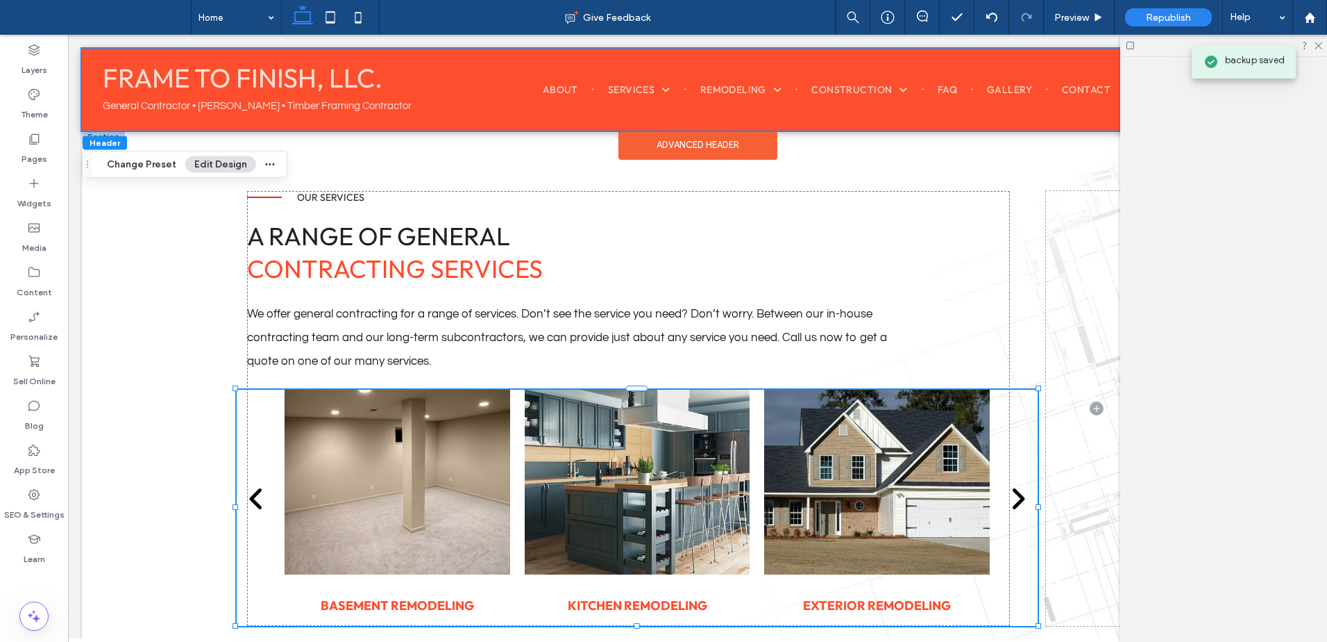
click at [346, 99] on p "General Contractor • [PERSON_NAME] • Timber Framing Contractor" at bounding box center [257, 106] width 309 height 21
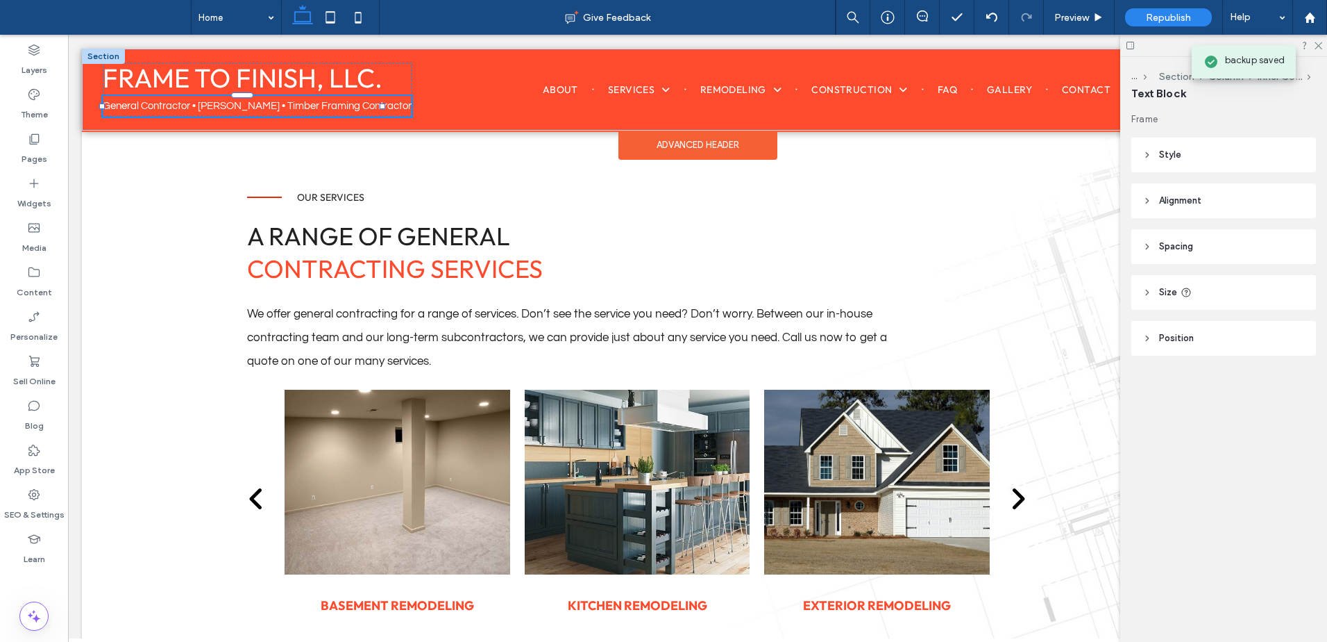
type input "*********"
type input "**"
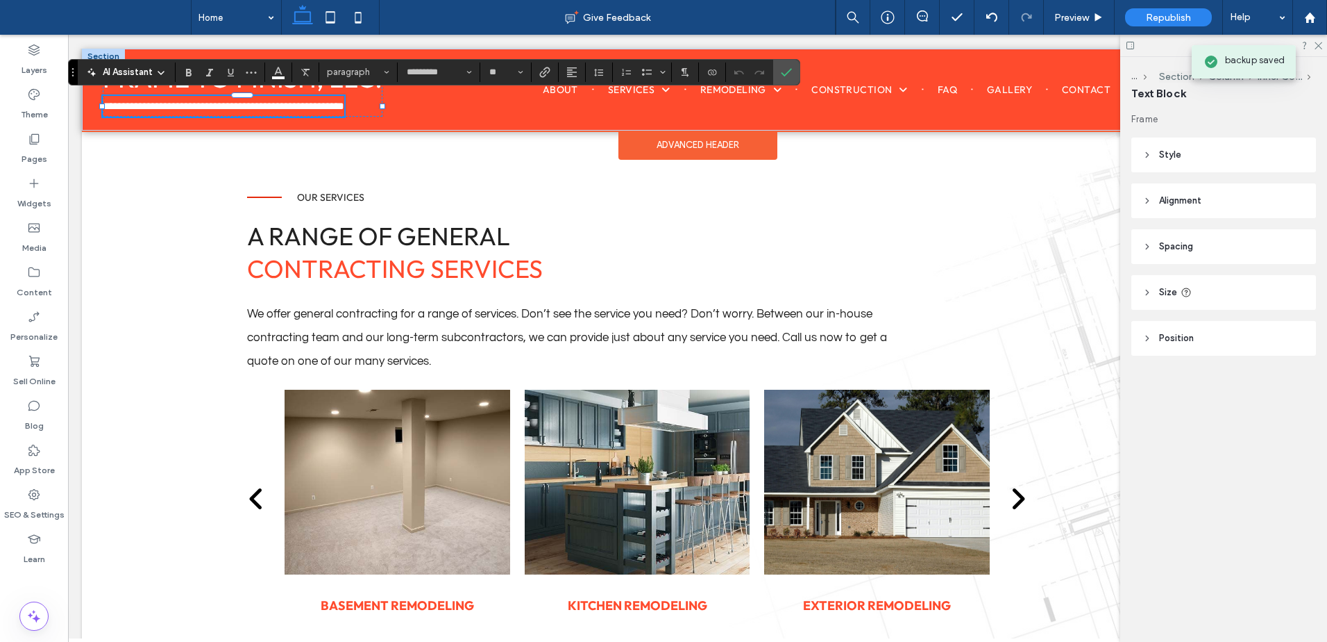
click at [344, 106] on span "**********" at bounding box center [224, 106] width 242 height 10
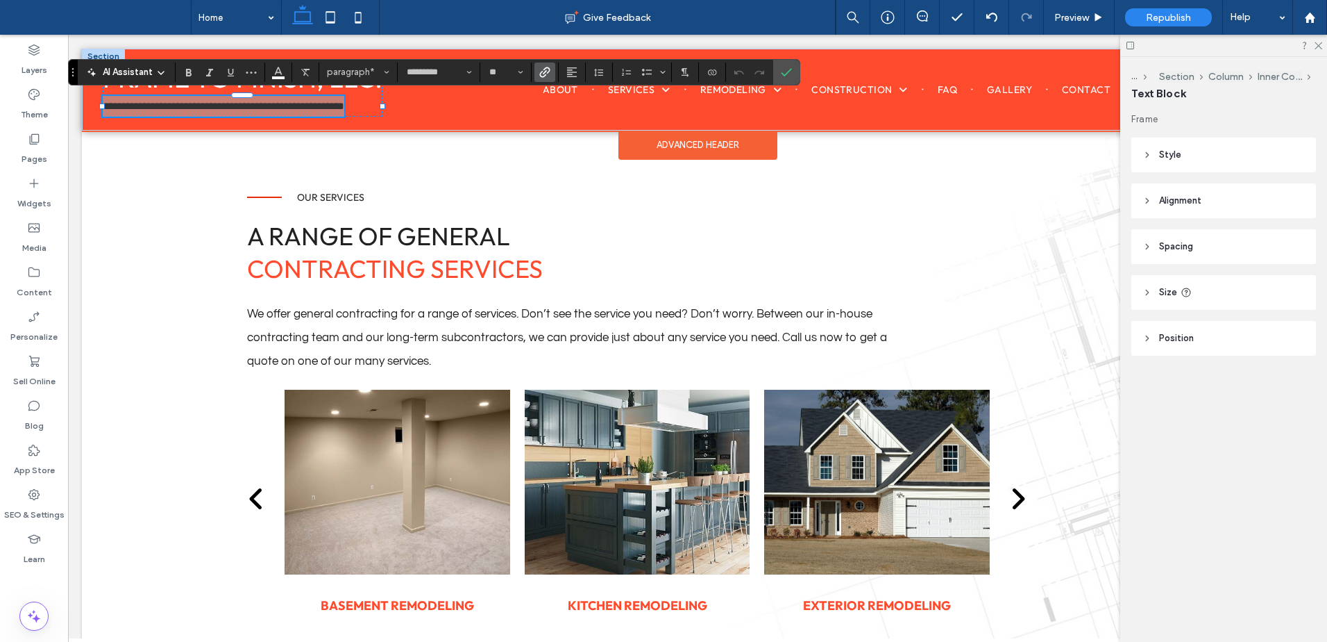
click at [544, 65] on span "Link" at bounding box center [542, 71] width 6 height 19
click at [228, 70] on use "Underline" at bounding box center [231, 73] width 6 height 8
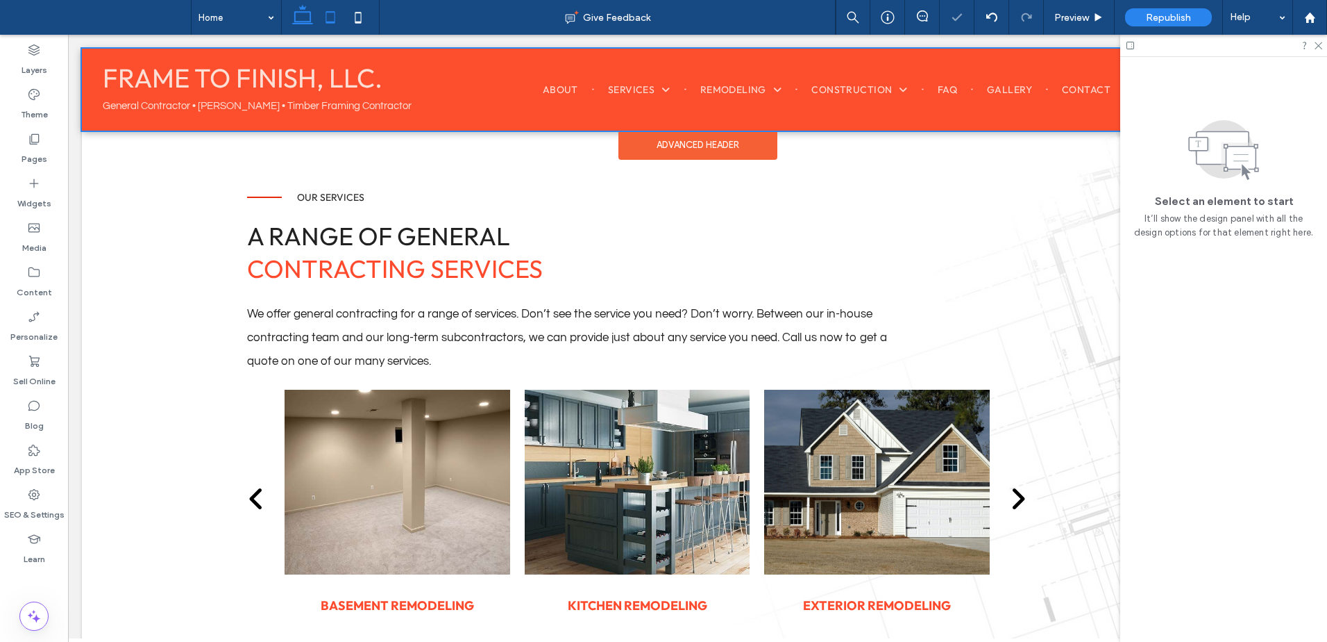
click at [337, 24] on icon at bounding box center [331, 17] width 28 height 28
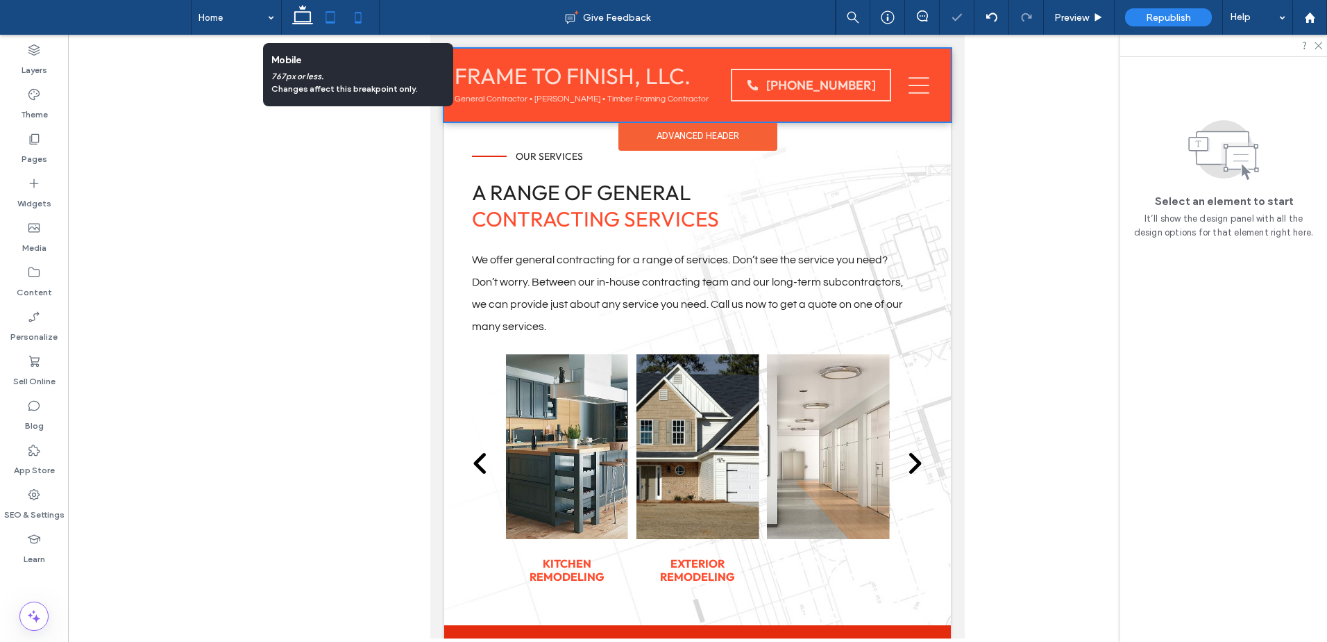
click at [360, 20] on icon at bounding box center [358, 17] width 28 height 28
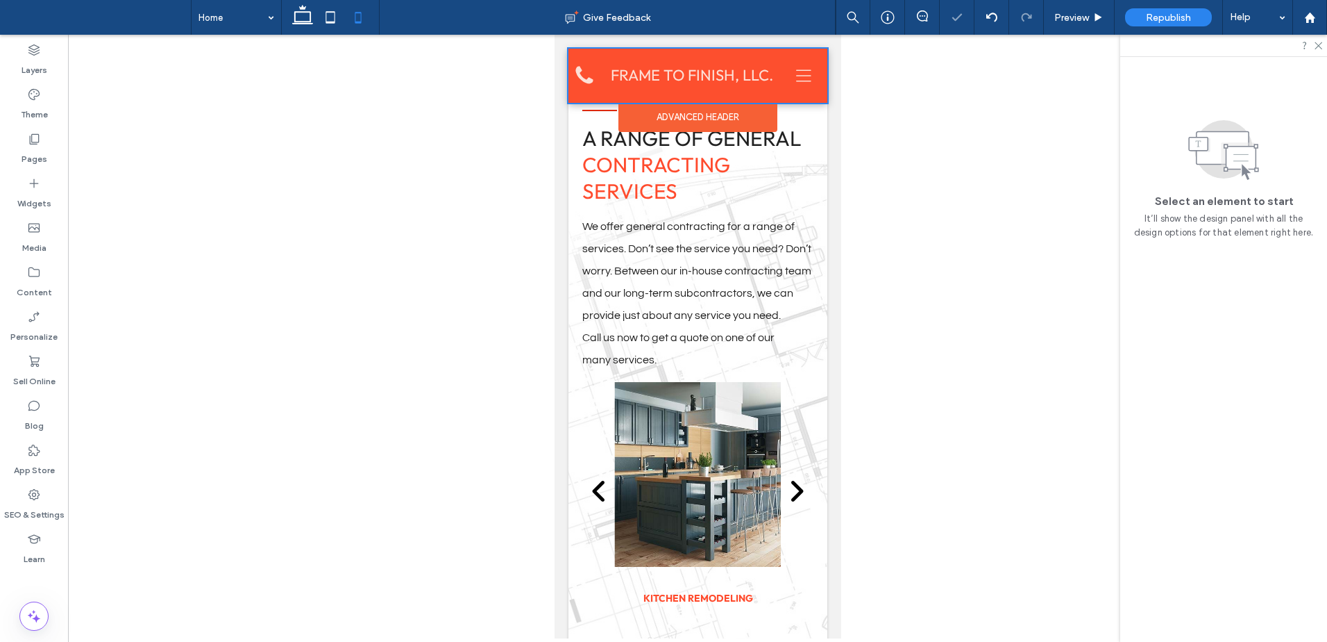
click at [655, 73] on div at bounding box center [697, 76] width 259 height 54
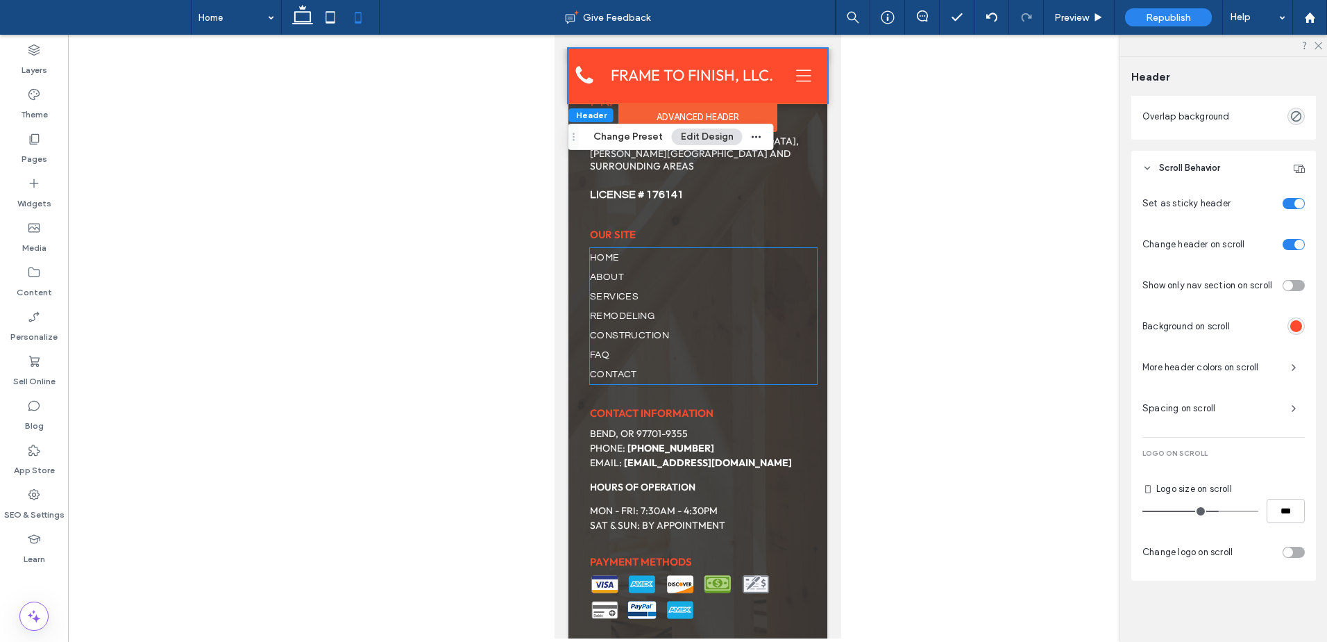
scroll to position [5629, 0]
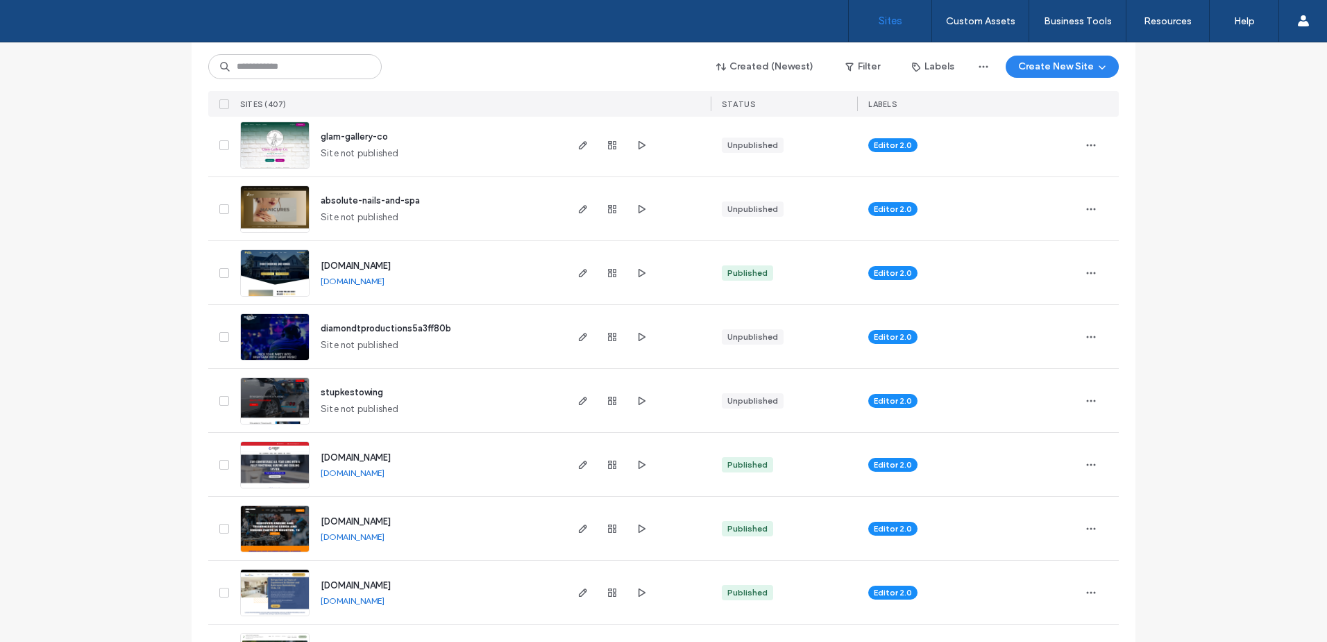
scroll to position [347, 0]
